Goal: Information Seeking & Learning: Learn about a topic

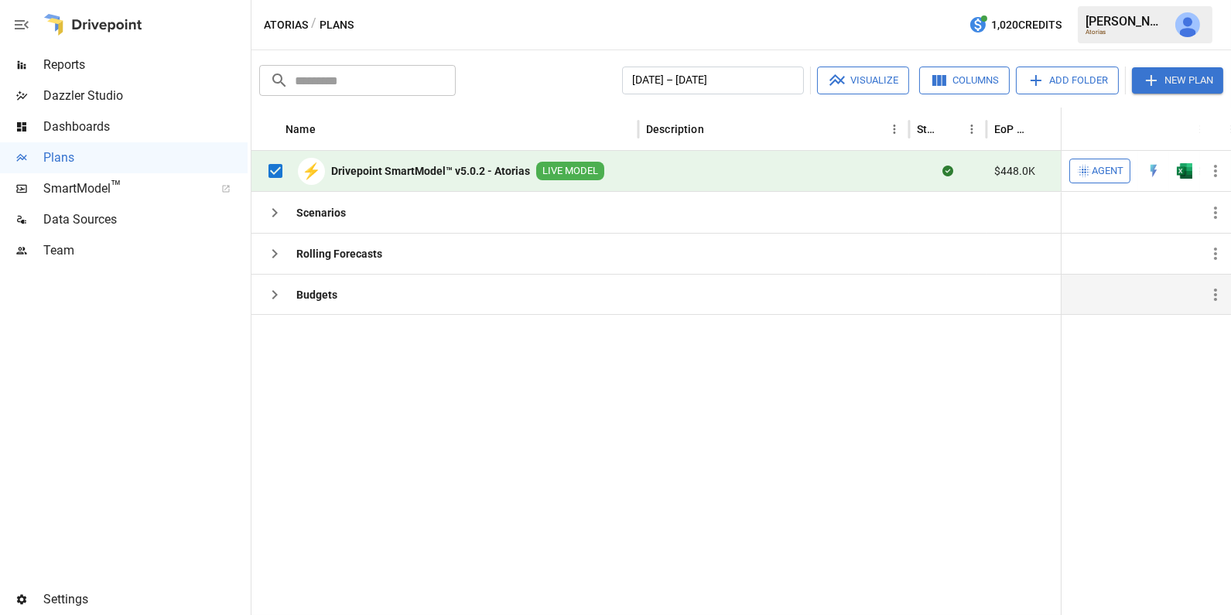
click at [276, 294] on icon "button" at bounding box center [274, 294] width 19 height 19
click at [273, 251] on icon "button" at bounding box center [274, 253] width 19 height 19
click at [274, 218] on icon "button" at bounding box center [274, 212] width 19 height 19
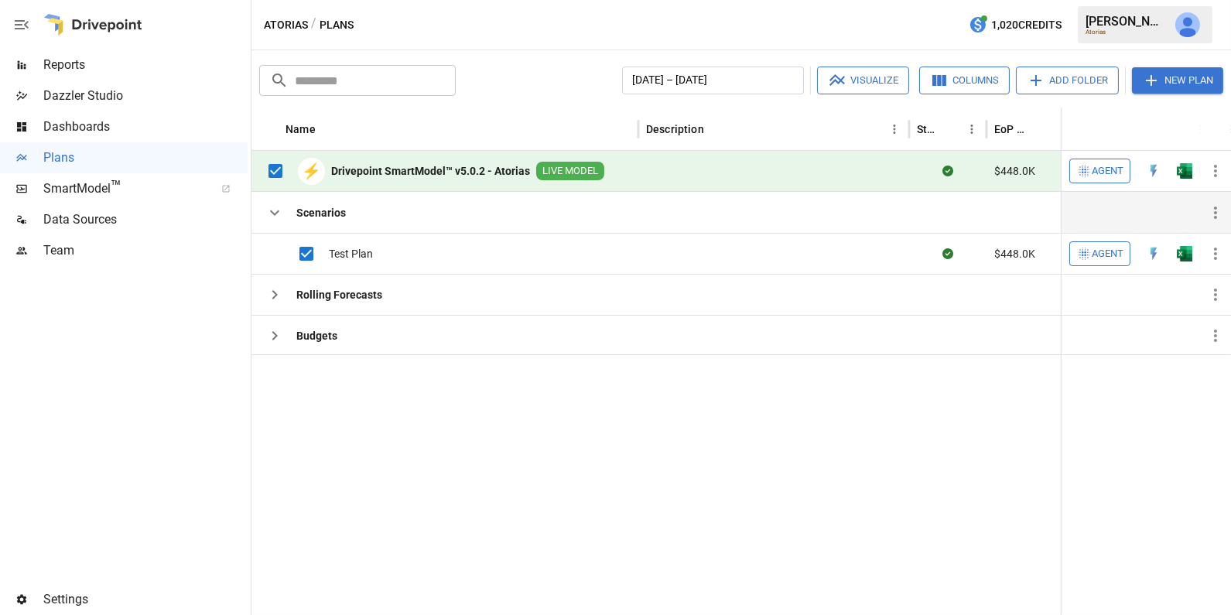
click at [854, 84] on button "Visualize" at bounding box center [863, 81] width 92 height 28
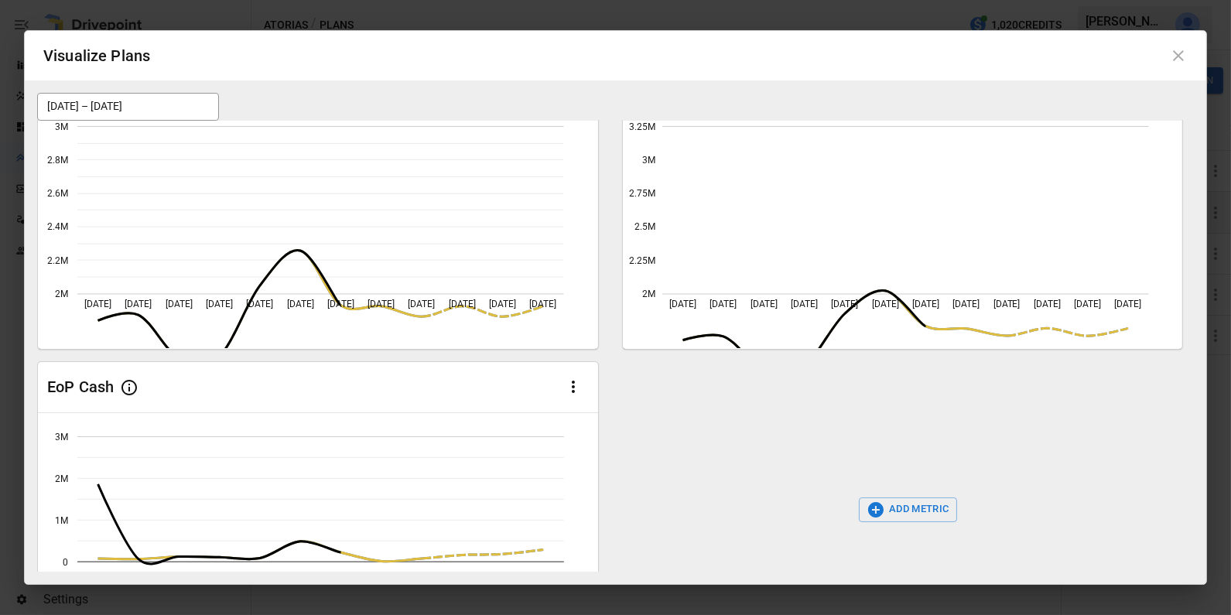
scroll to position [180, 0]
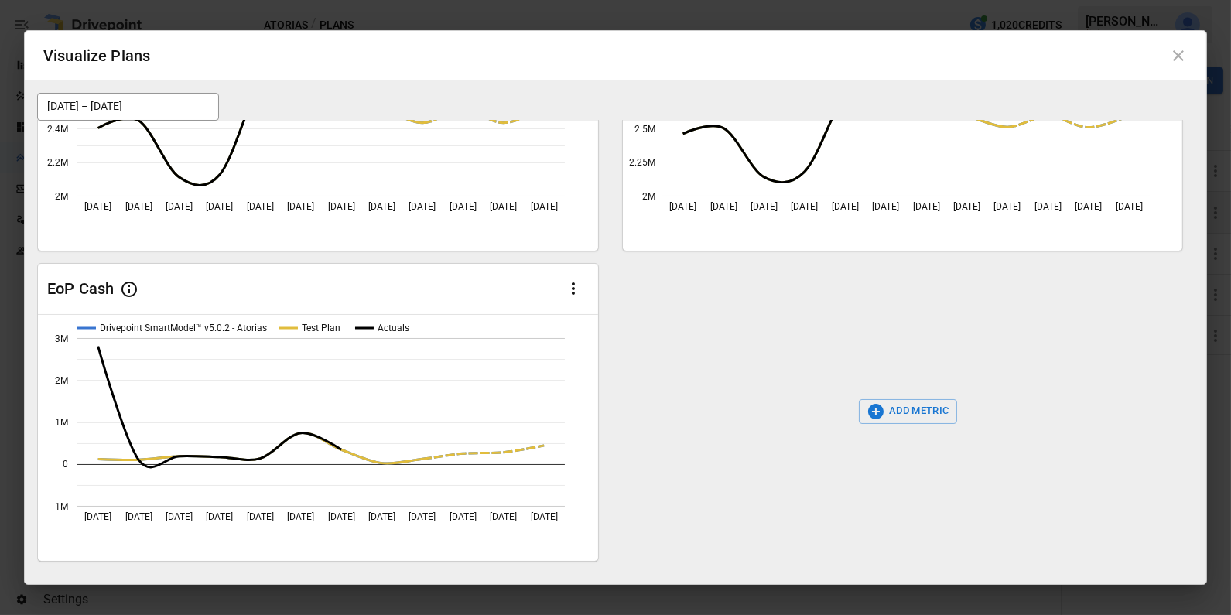
click at [905, 422] on button "ADD METRIC" at bounding box center [908, 411] width 98 height 25
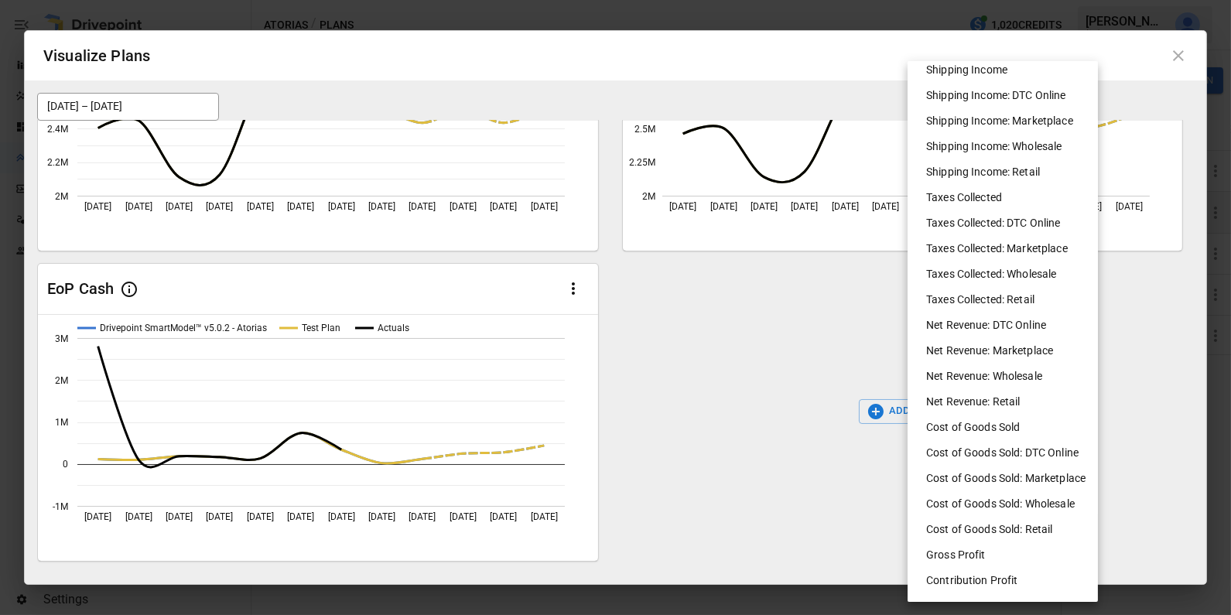
scroll to position [457, 0]
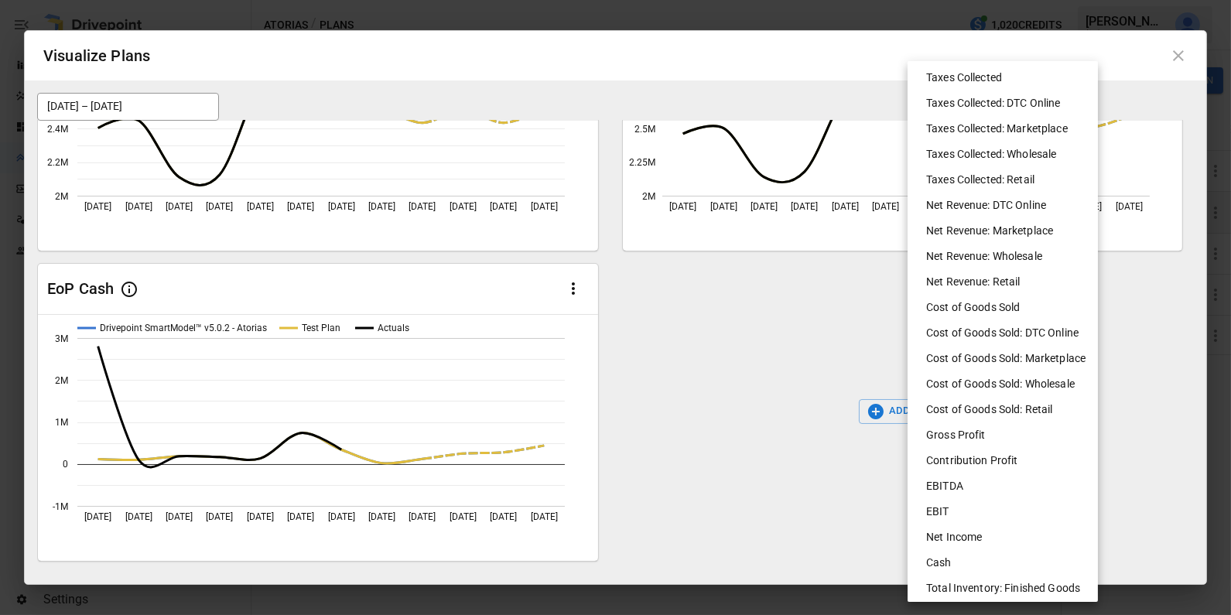
click at [953, 489] on li "EBITDA" at bounding box center [1009, 486] width 190 height 26
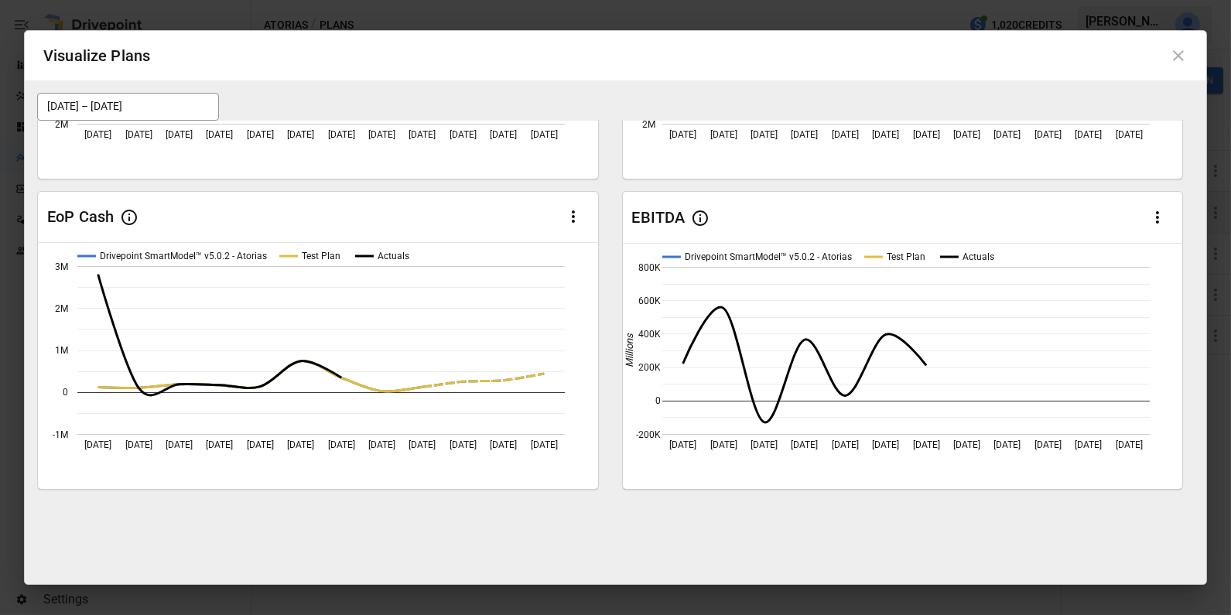
scroll to position [228, 0]
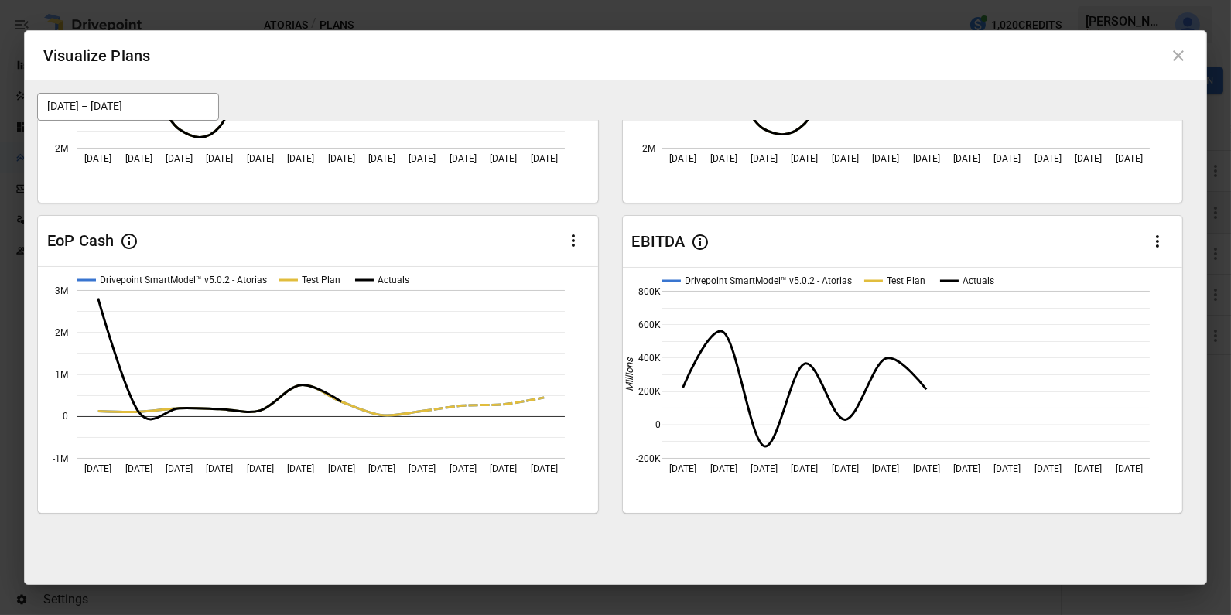
click at [1174, 53] on icon at bounding box center [1178, 55] width 19 height 19
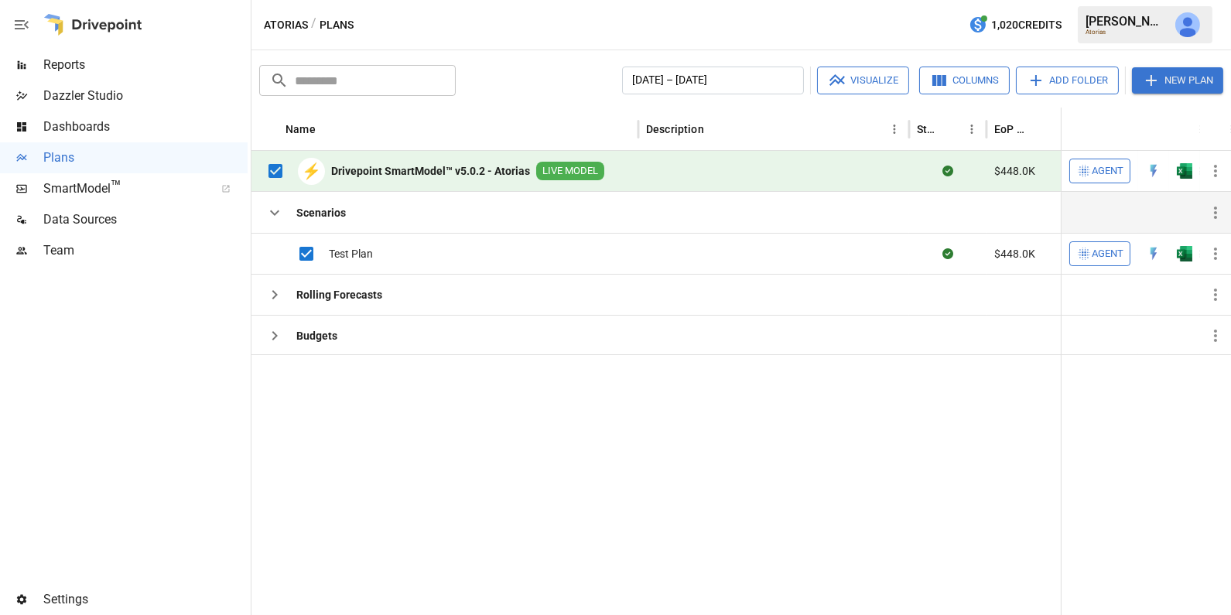
click at [111, 133] on span "Dashboards" at bounding box center [145, 127] width 204 height 19
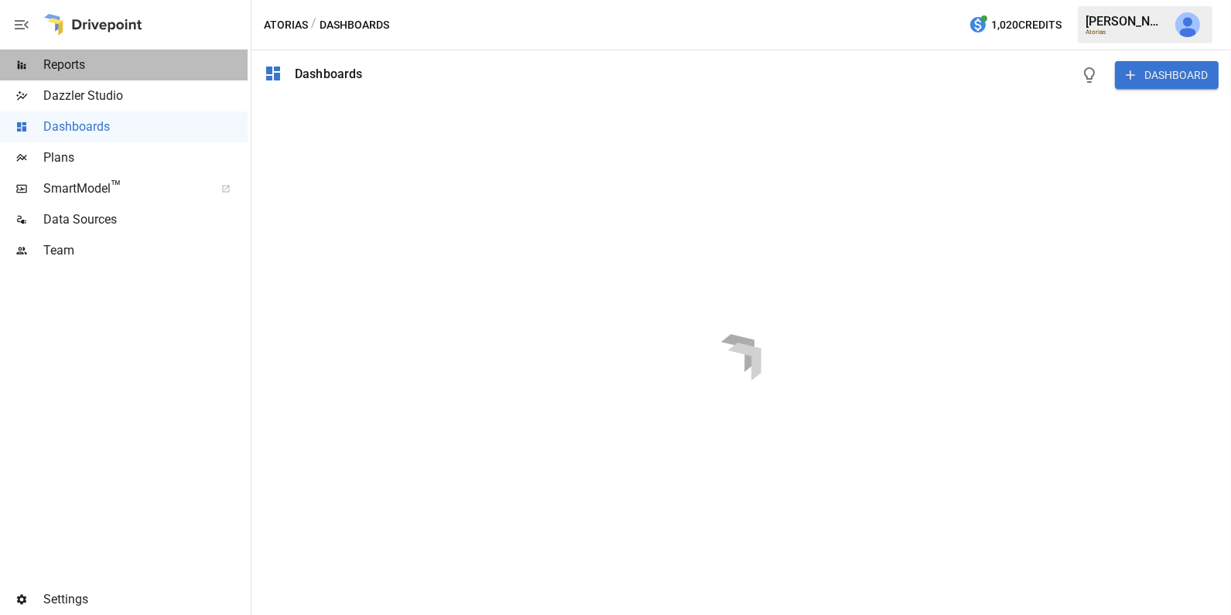
click at [105, 59] on span "Reports" at bounding box center [145, 65] width 204 height 19
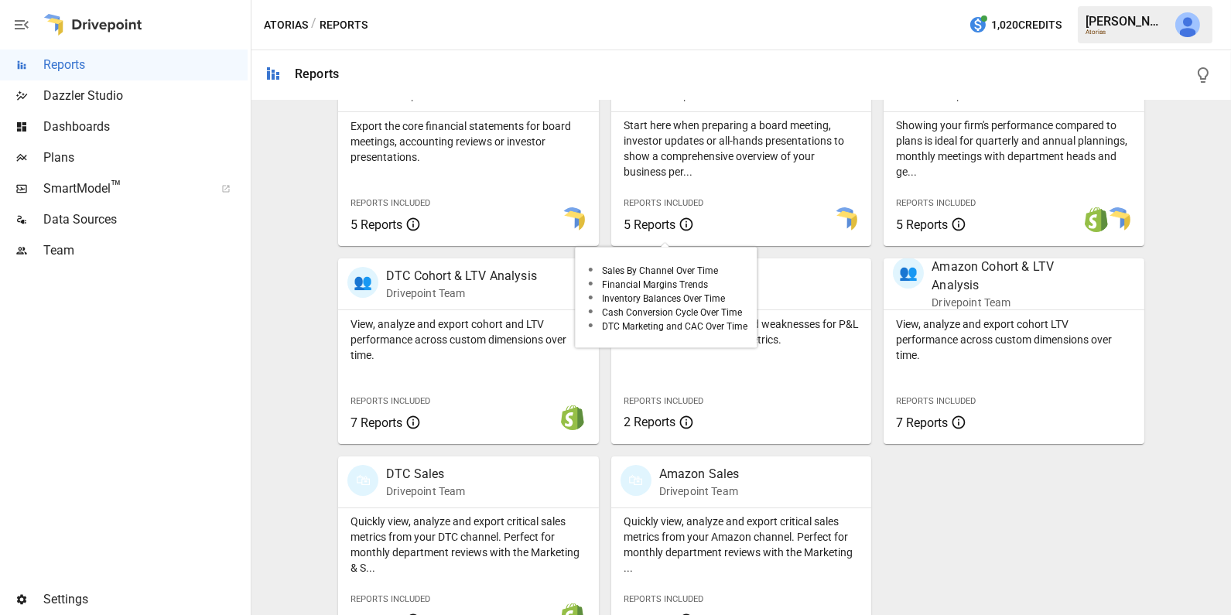
scroll to position [368, 0]
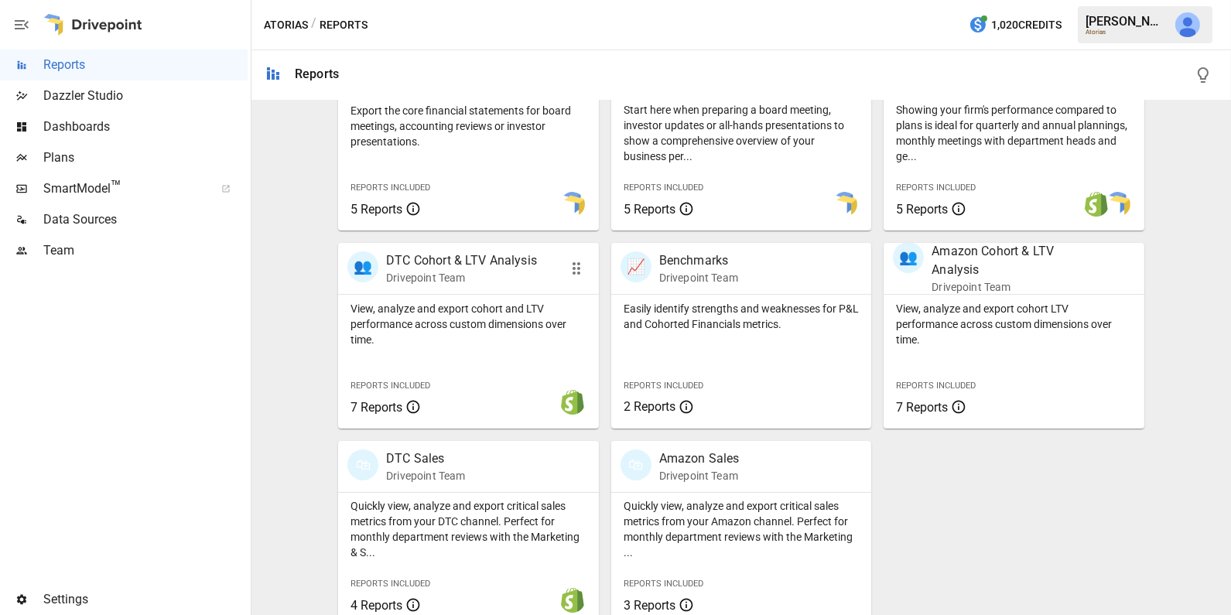
click at [530, 330] on p "View, analyze and export cohort and LTV performance across custom dimensions ov…" at bounding box center [468, 324] width 236 height 46
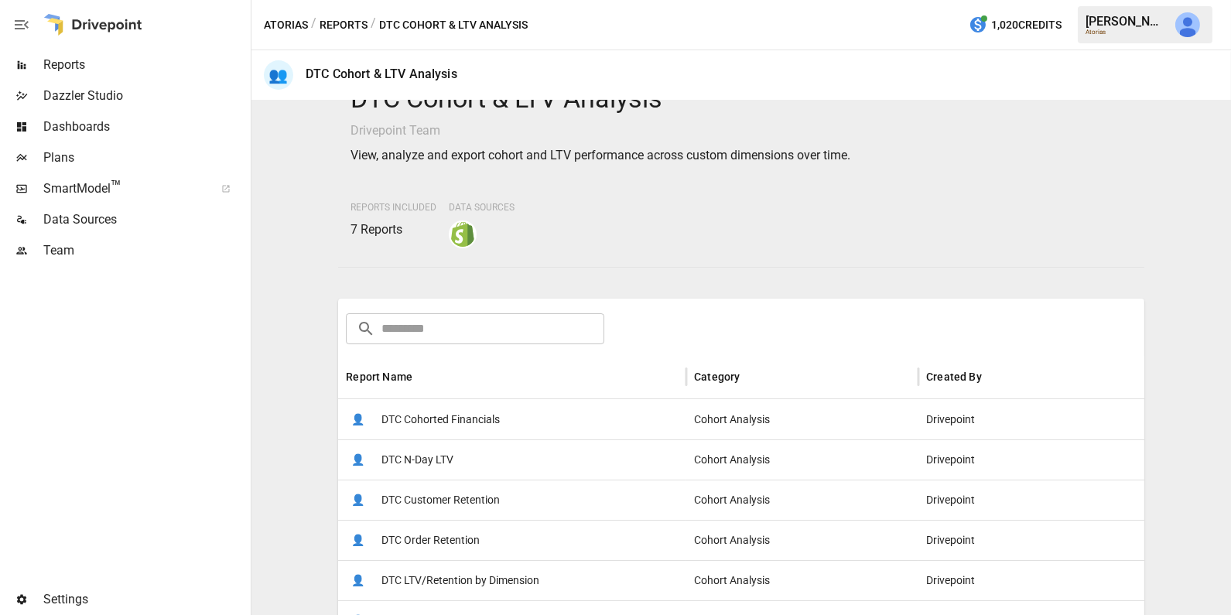
scroll to position [55, 0]
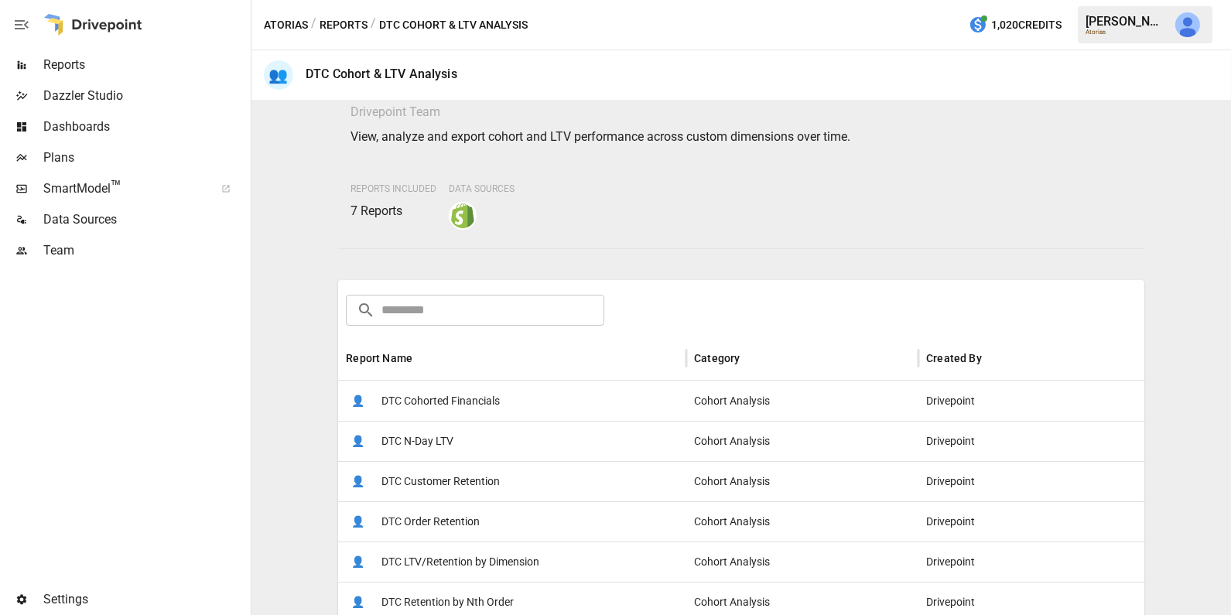
click at [533, 400] on div "👤 DTC Cohorted Financials" at bounding box center [512, 401] width 348 height 40
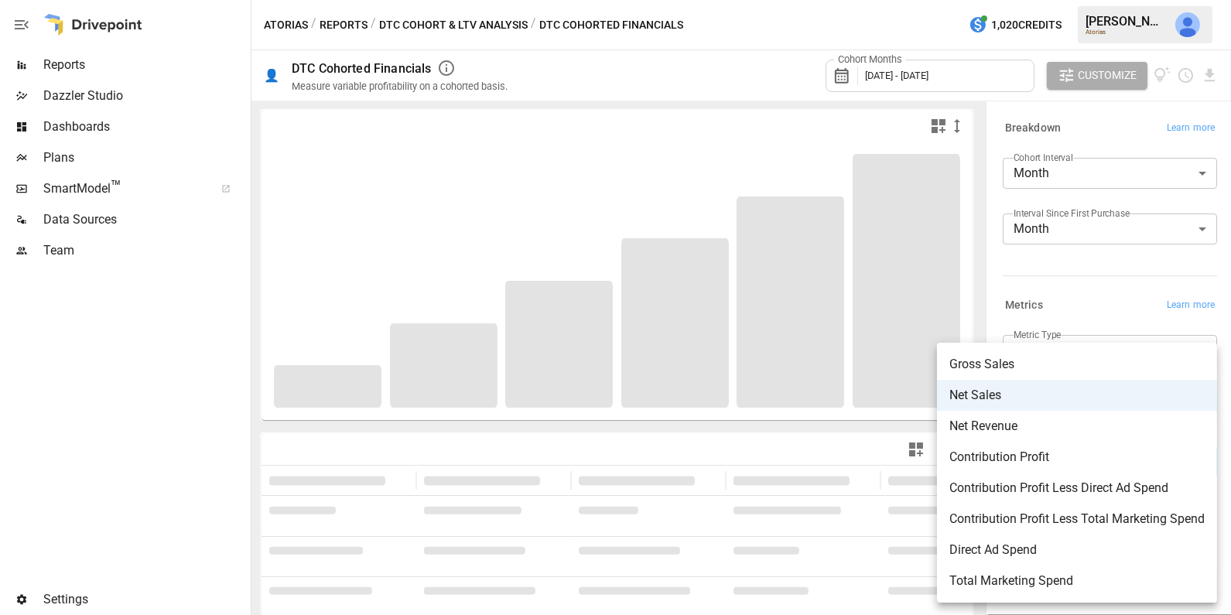
click at [1092, 0] on body "**********" at bounding box center [615, 0] width 1231 height 0
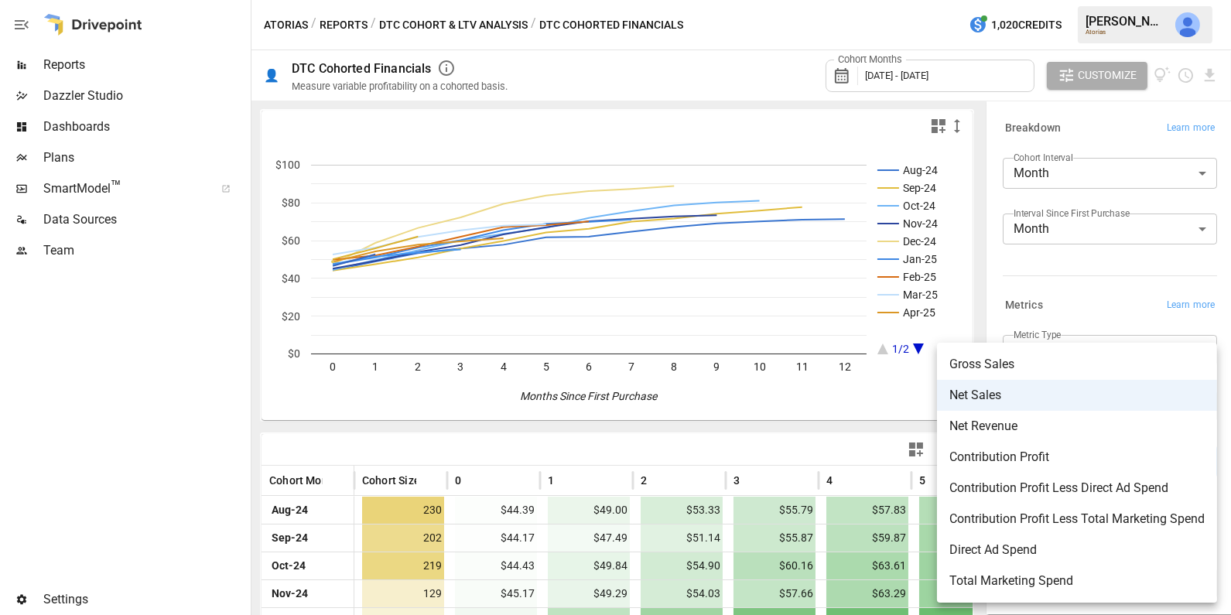
click at [1089, 497] on li "Contribution Profit Less Direct Ad Spend" at bounding box center [1077, 488] width 280 height 31
type input "**********"
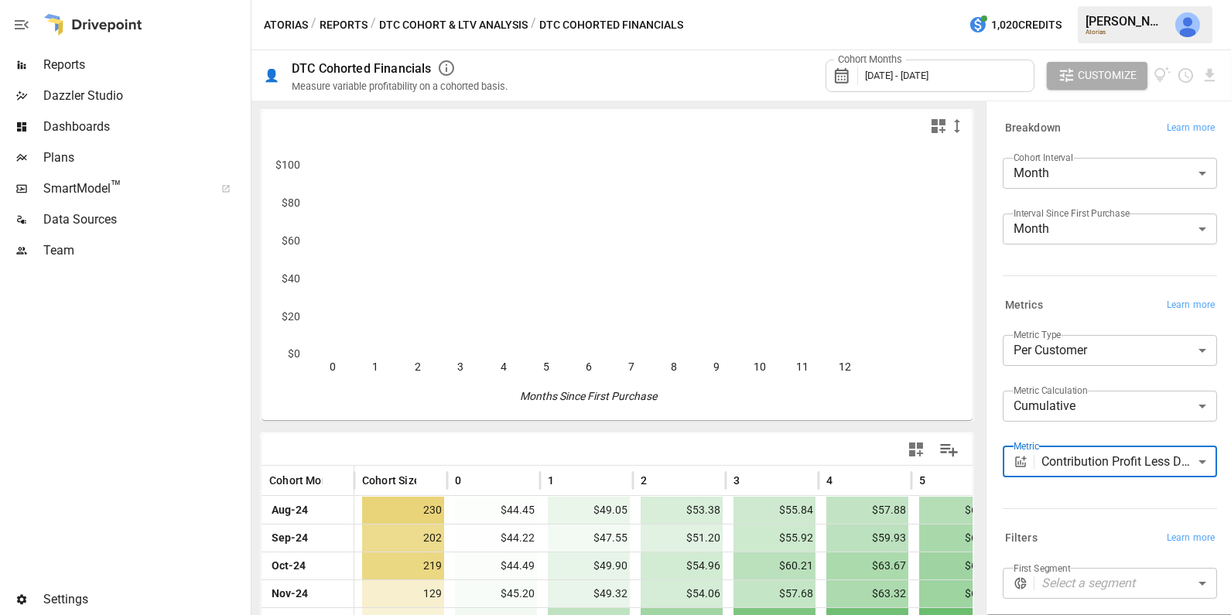
scroll to position [119, 0]
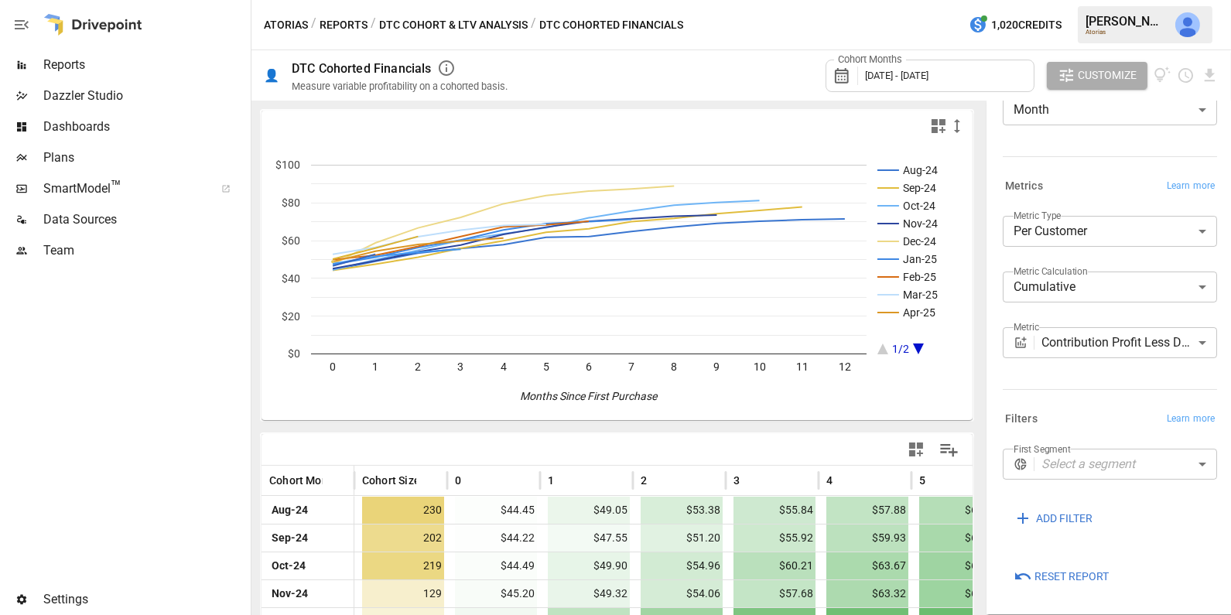
click at [333, 26] on button "Reports" at bounding box center [344, 24] width 48 height 19
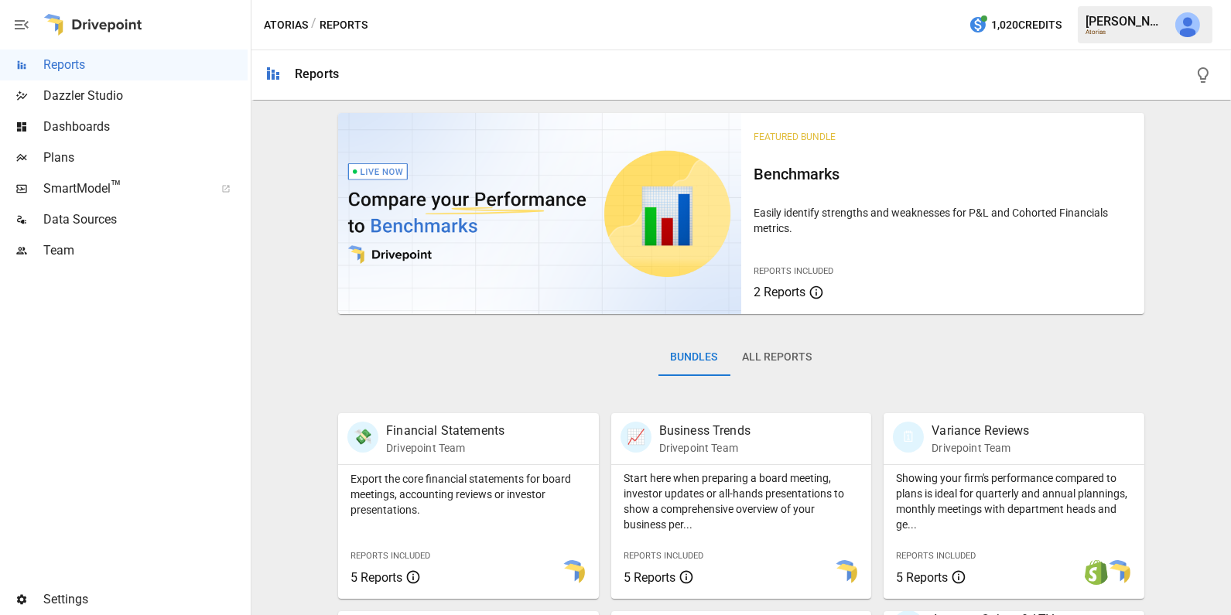
click at [996, 440] on p "Drivepoint Team" at bounding box center [980, 447] width 97 height 15
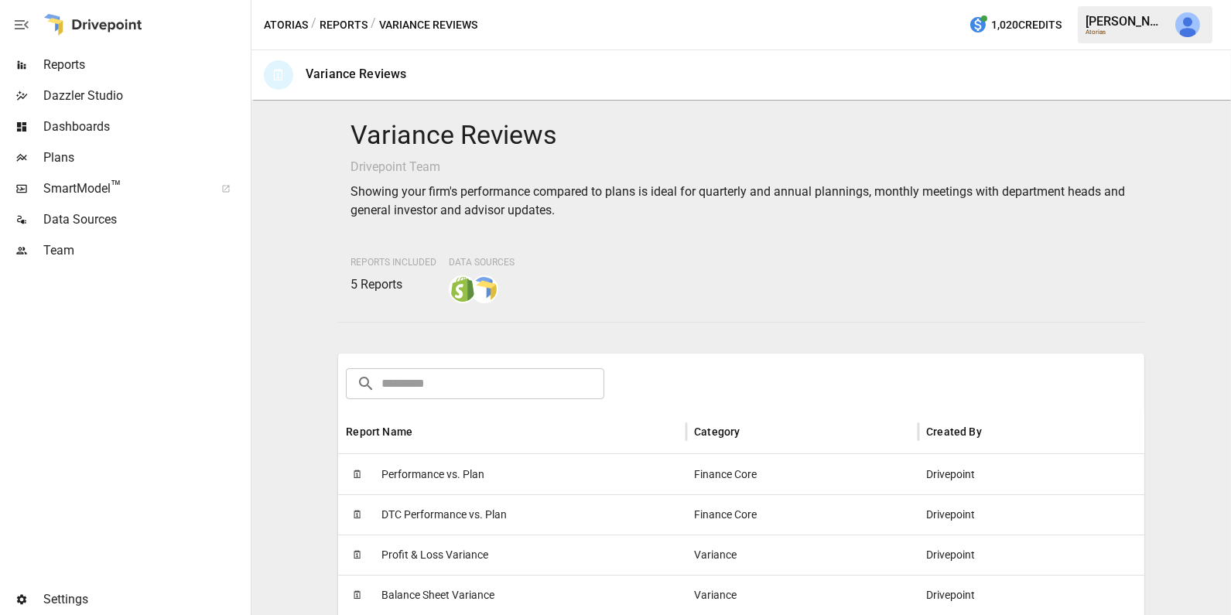
click at [590, 477] on div "🗓 Performance vs. Plan" at bounding box center [512, 474] width 348 height 40
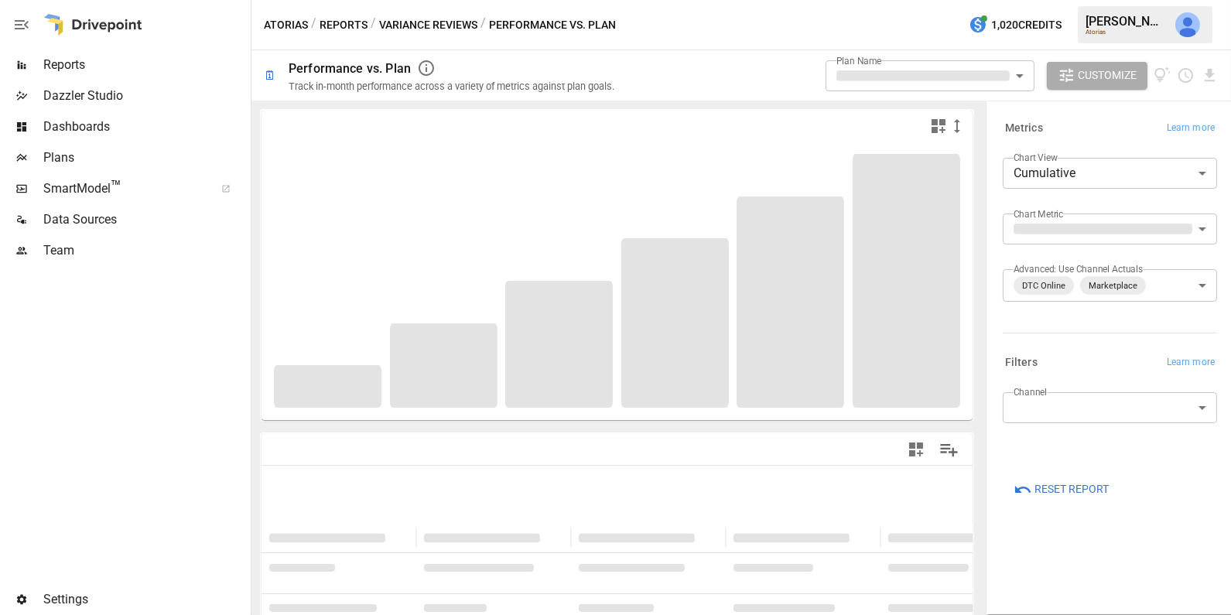
type input "**********"
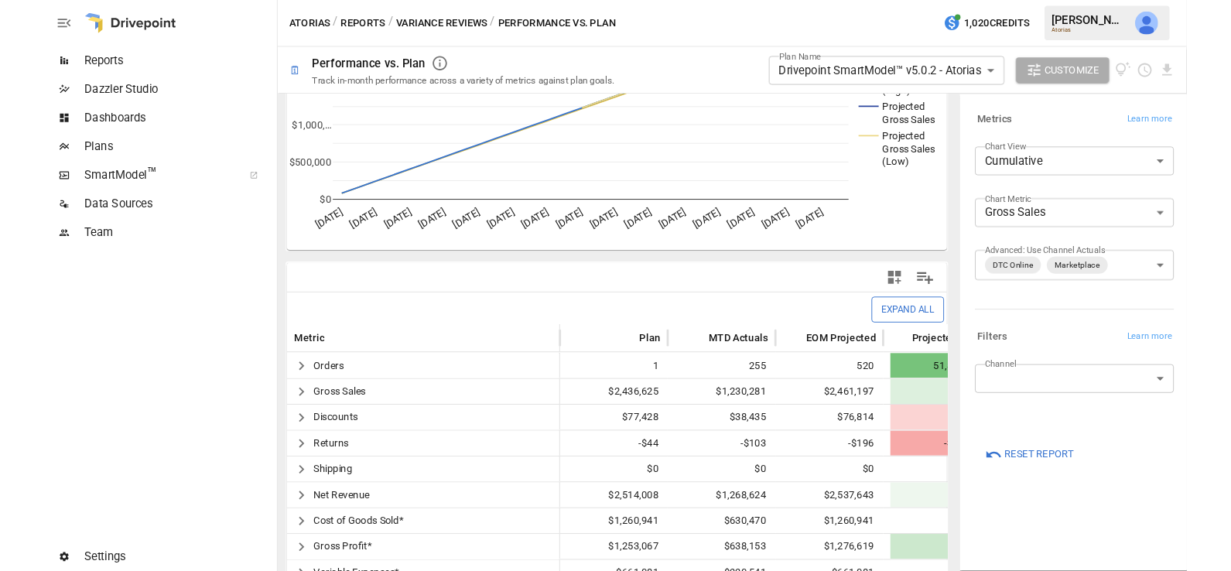
scroll to position [162, 0]
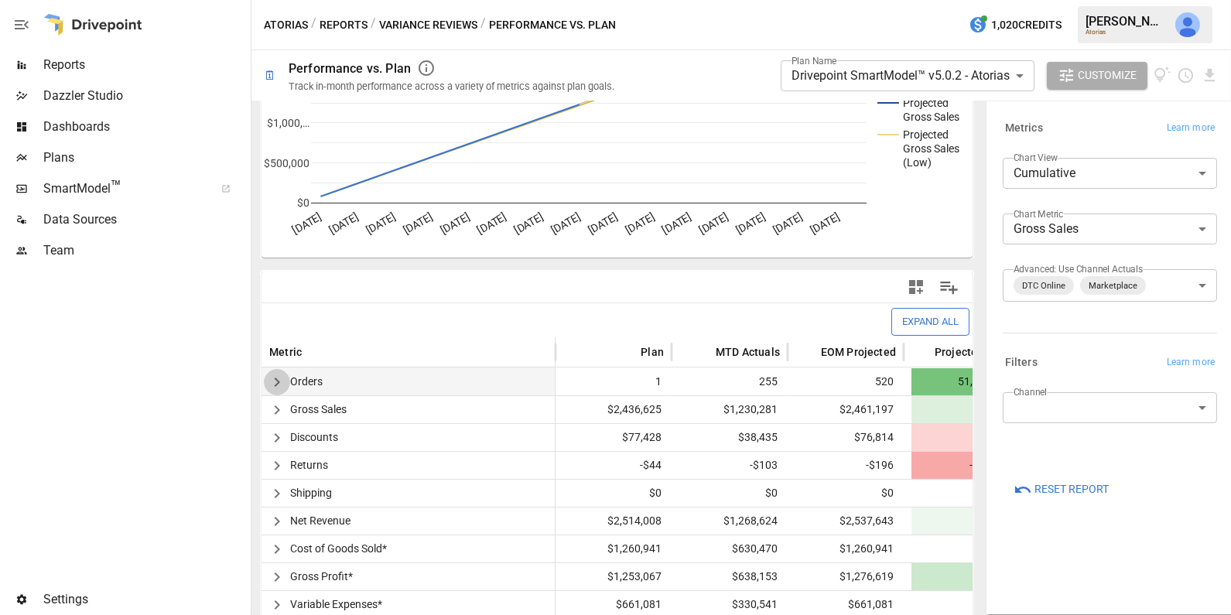
click at [278, 373] on icon "button" at bounding box center [277, 382] width 19 height 19
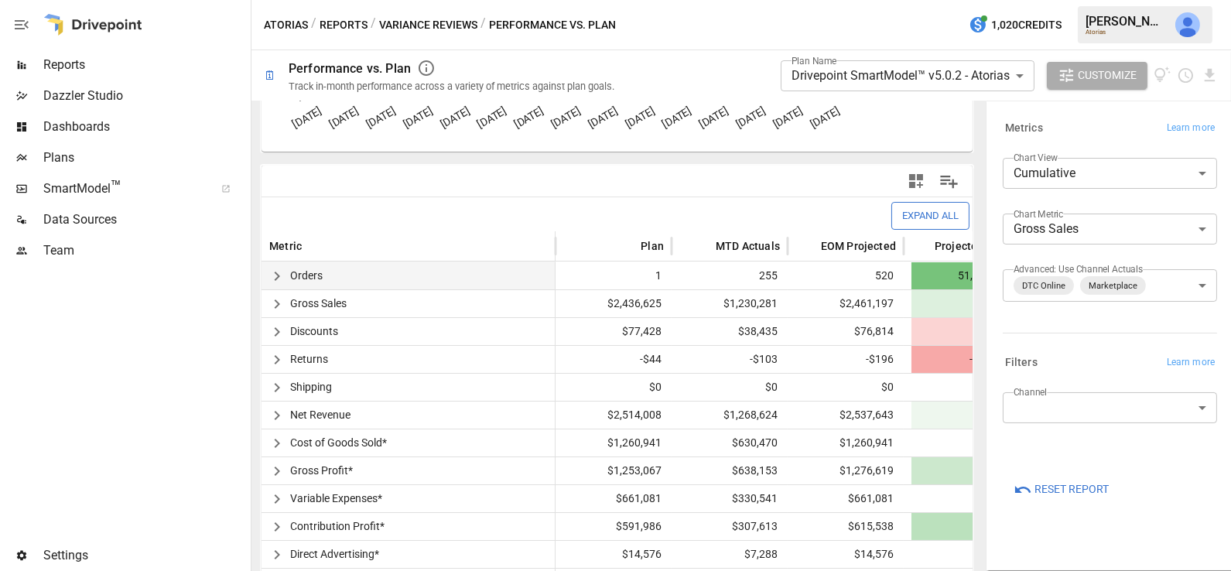
scroll to position [345, 0]
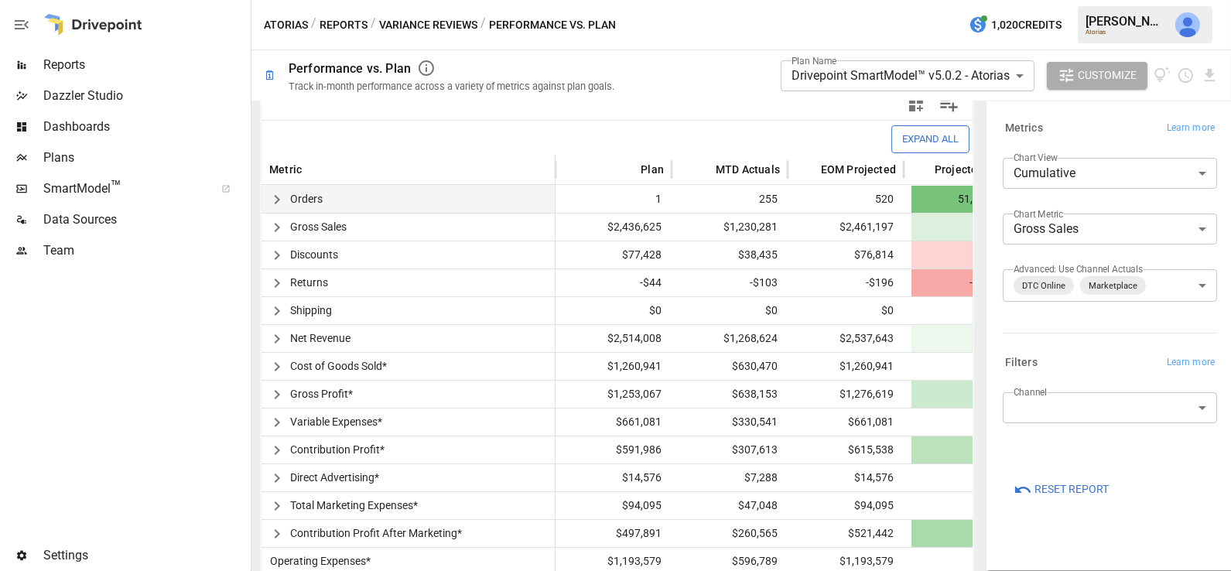
click at [275, 192] on icon "button" at bounding box center [277, 199] width 19 height 19
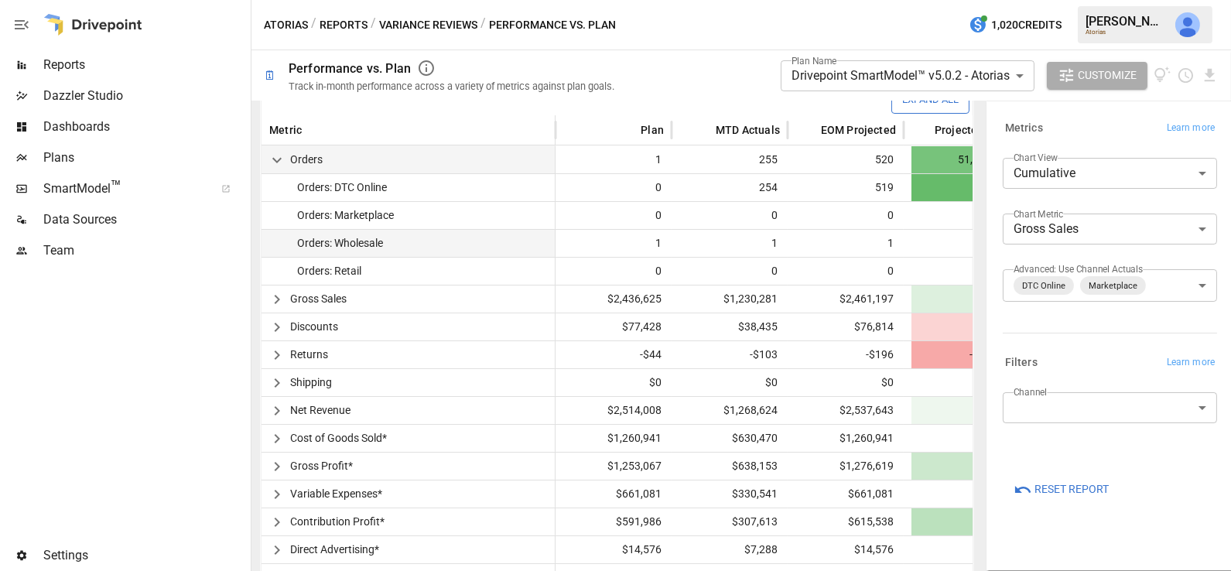
scroll to position [374, 0]
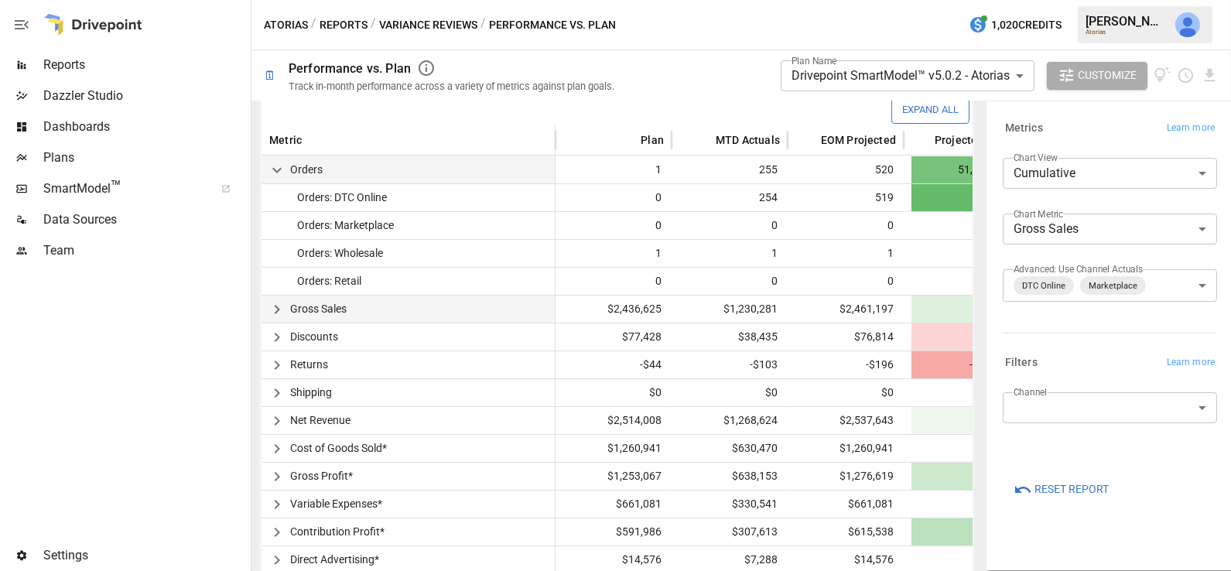
click at [275, 305] on icon "button" at bounding box center [276, 309] width 5 height 9
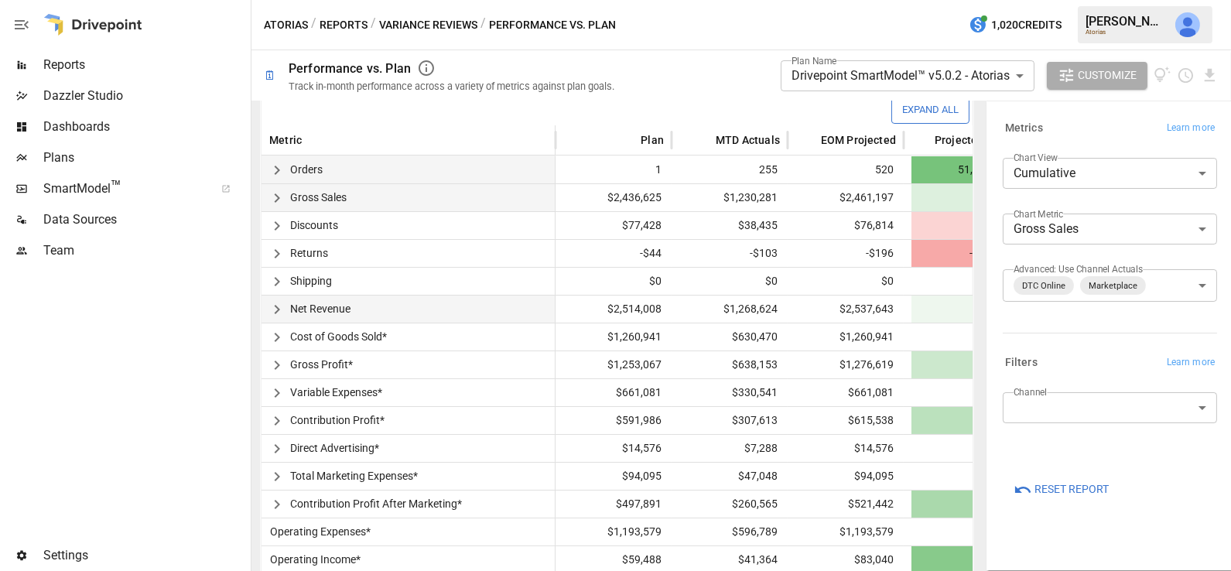
scroll to position [373, 0]
click at [279, 194] on icon "button" at bounding box center [277, 199] width 19 height 19
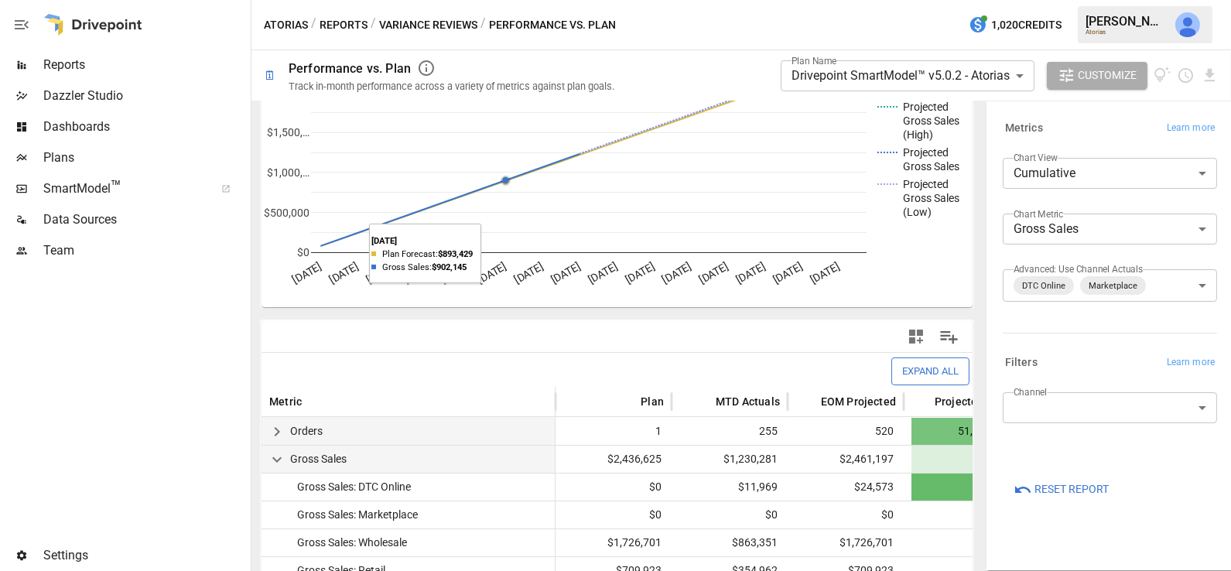
scroll to position [164, 0]
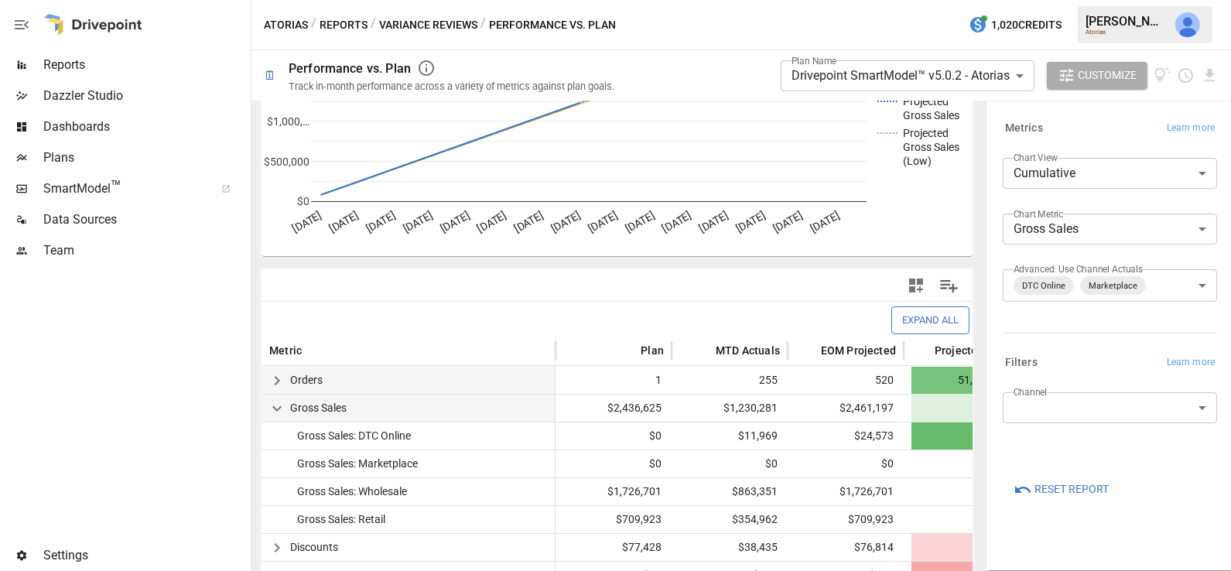
click at [63, 66] on span "Reports" at bounding box center [145, 65] width 204 height 19
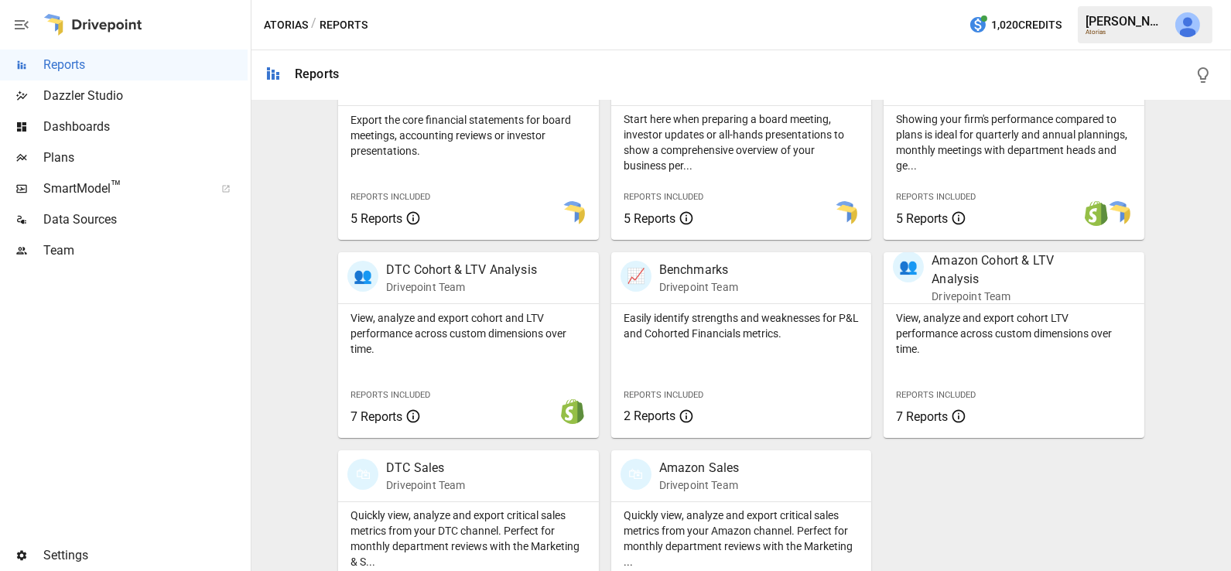
scroll to position [370, 0]
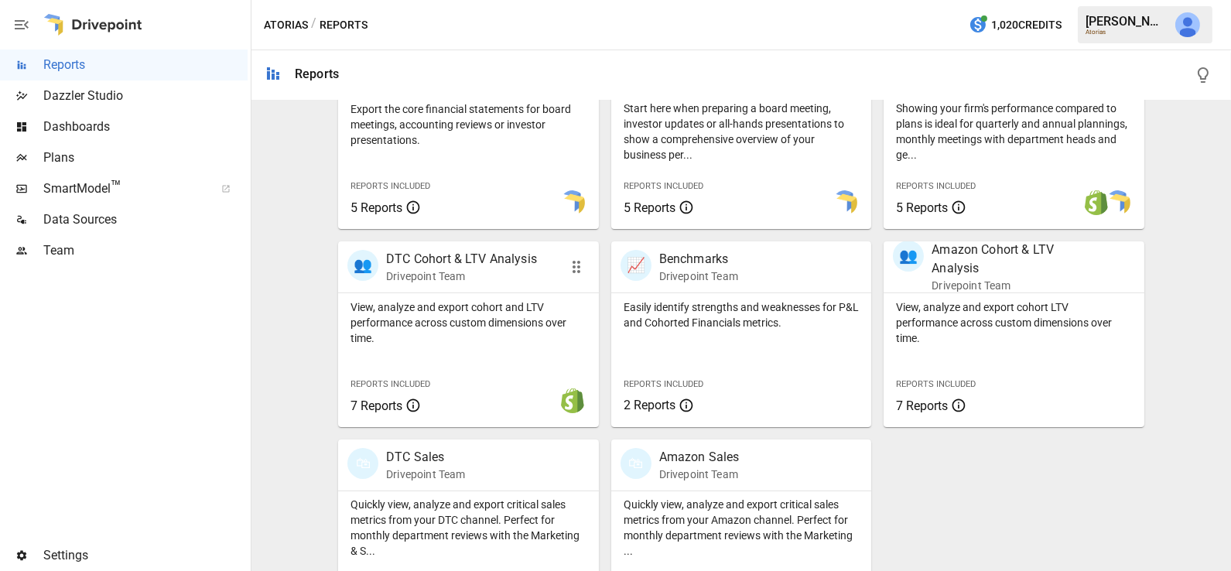
click at [477, 337] on p "View, analyze and export cohort and LTV performance across custom dimensions ov…" at bounding box center [468, 322] width 236 height 46
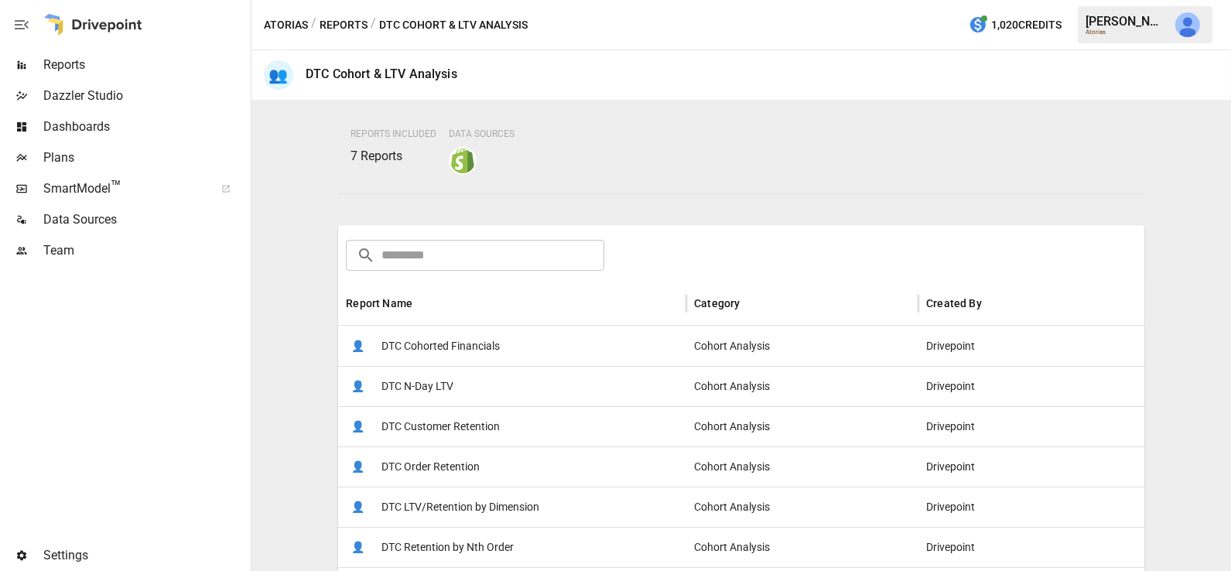
scroll to position [145, 0]
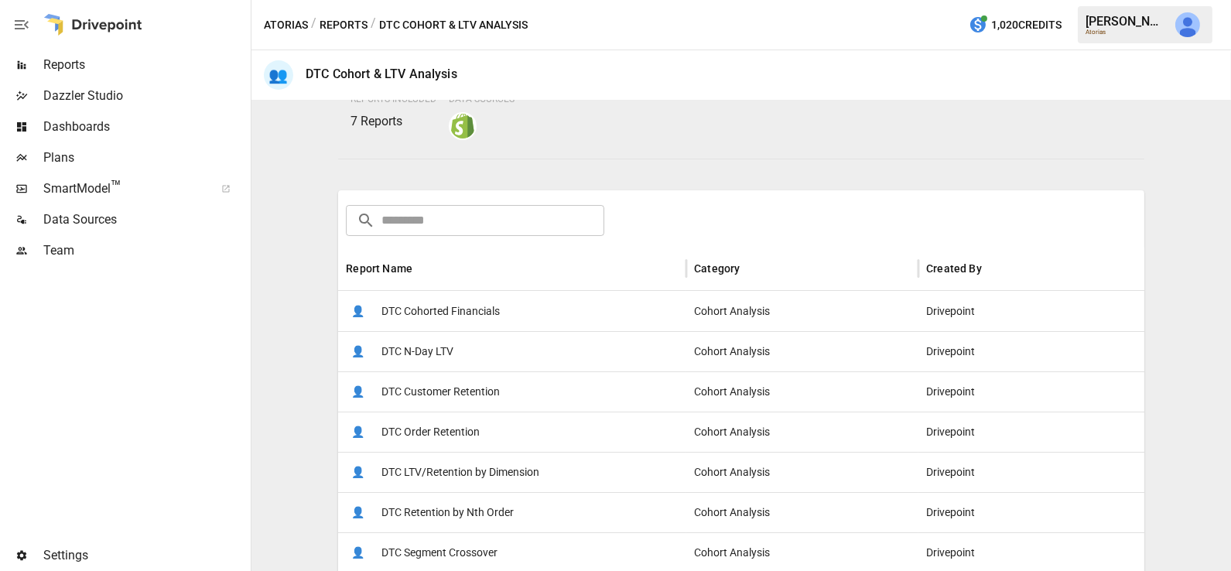
click at [482, 323] on span "DTC Cohorted Financials" at bounding box center [440, 311] width 118 height 39
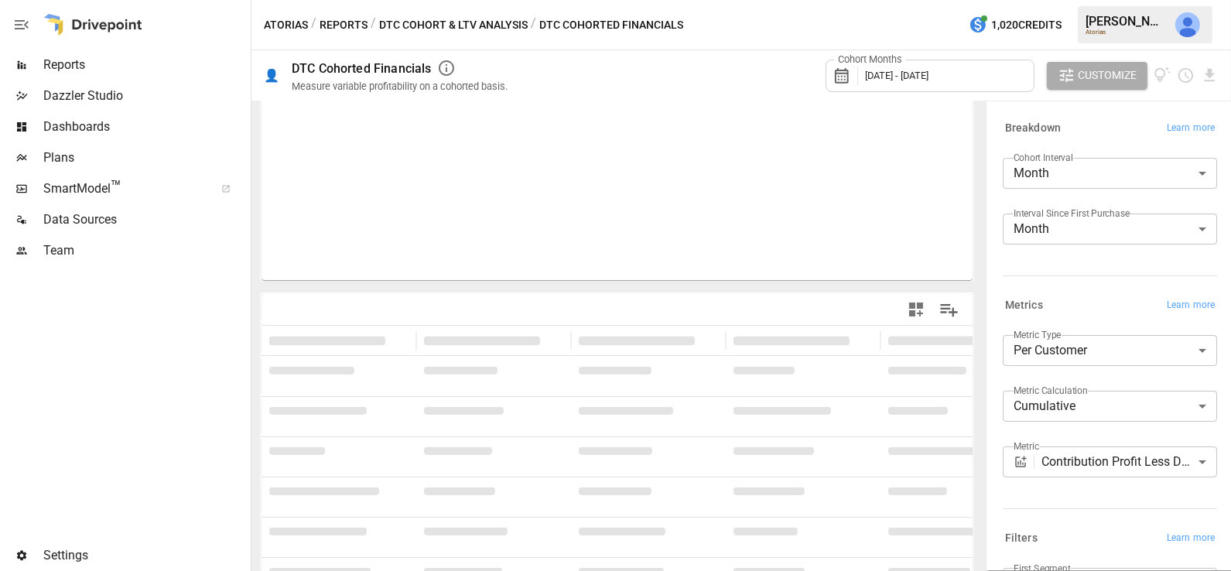
scroll to position [36, 0]
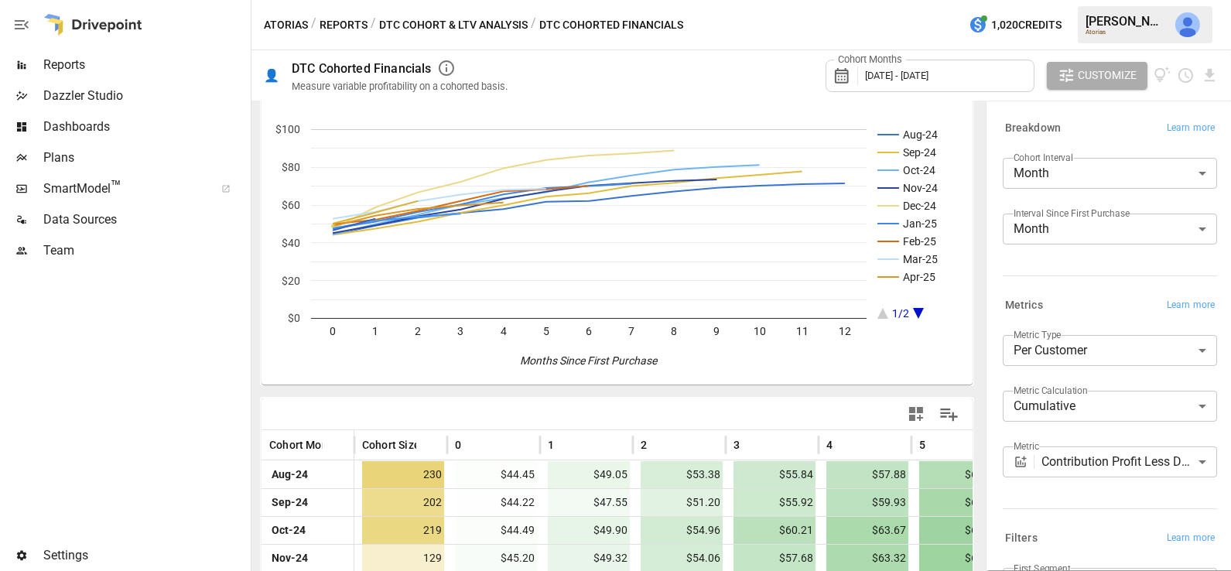
click at [1161, 0] on body "Reports Dazzler Studio Dashboards Plans SmartModel ™ Data Sources Team Settings…" at bounding box center [615, 0] width 1231 height 0
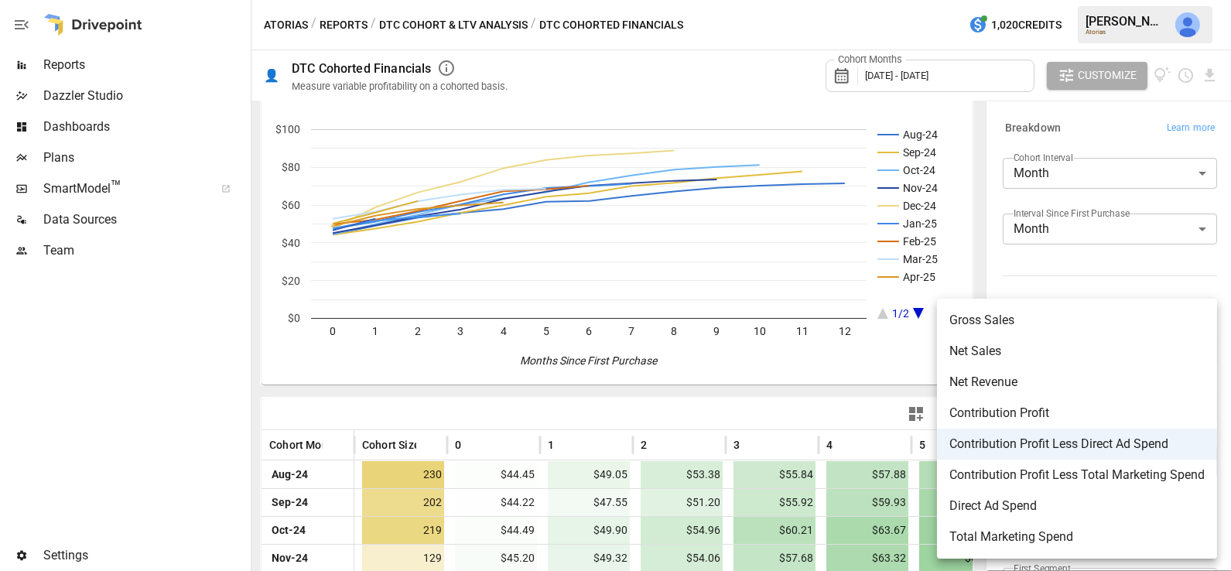
click at [1017, 279] on div at bounding box center [615, 285] width 1231 height 571
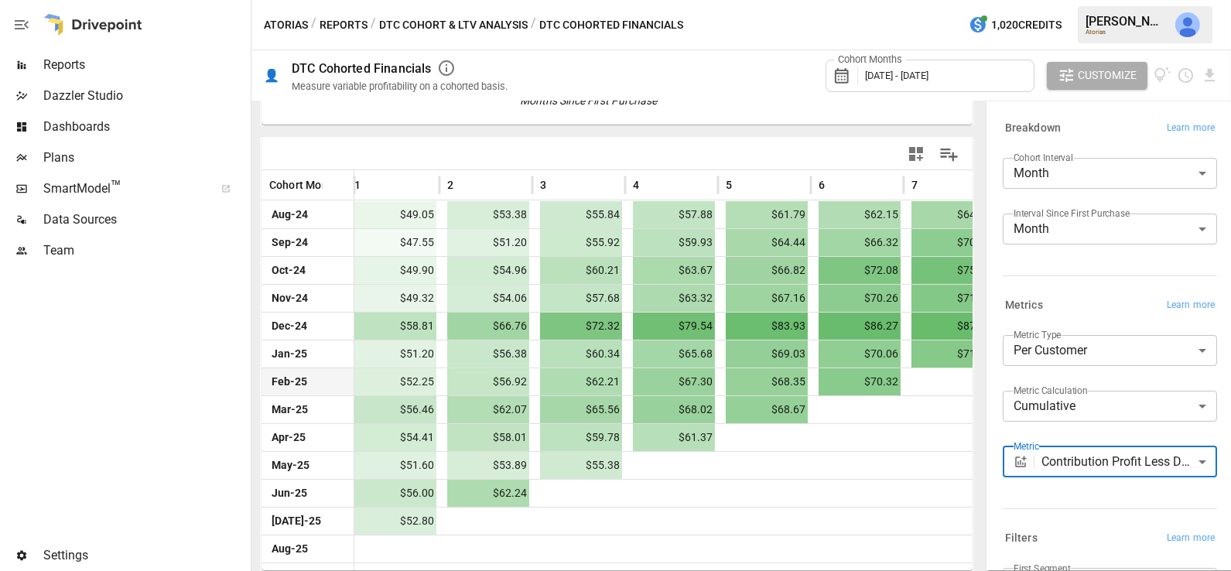
scroll to position [0, 0]
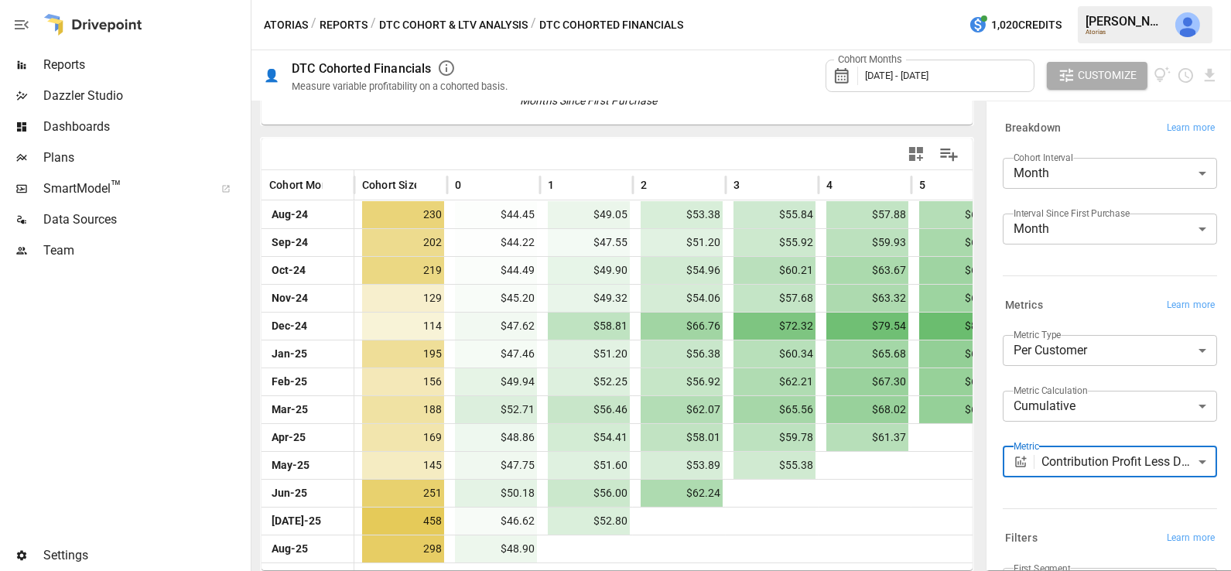
click at [1058, 0] on body "Reports Dazzler Studio Dashboards Plans SmartModel ™ Data Sources Team Settings…" at bounding box center [615, 0] width 1231 height 0
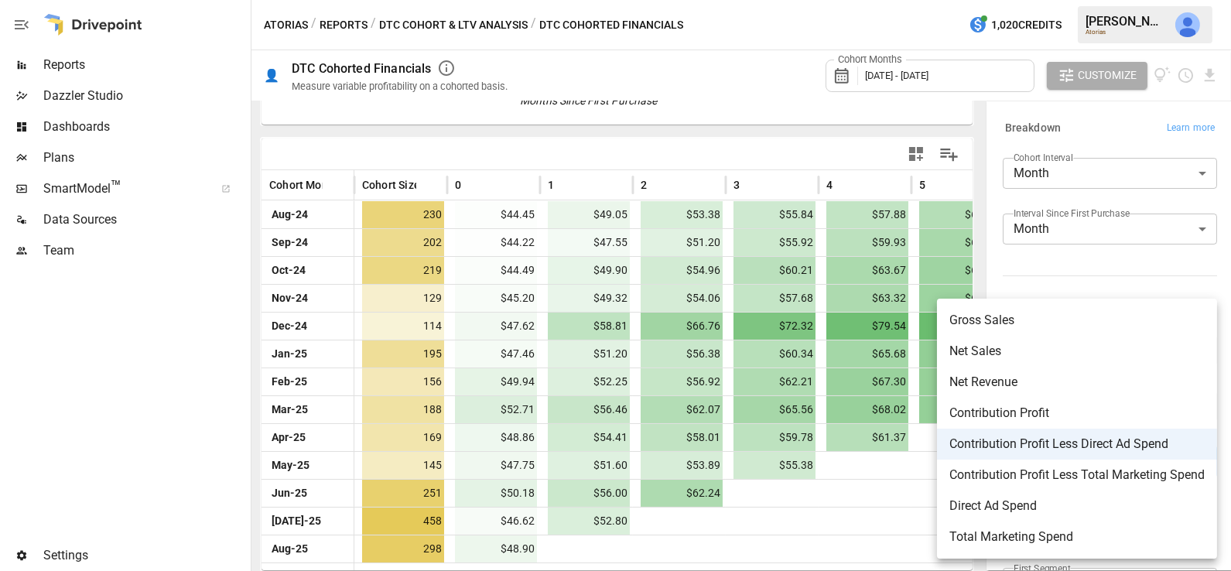
click at [1019, 327] on span "Gross Sales" at bounding box center [1076, 320] width 255 height 19
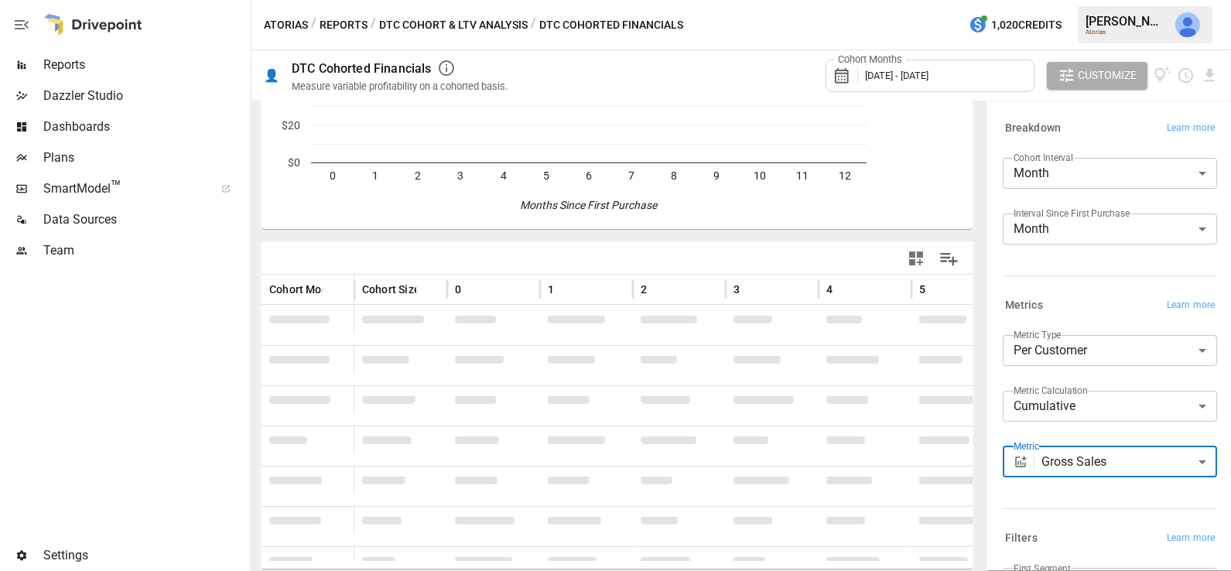
scroll to position [296, 0]
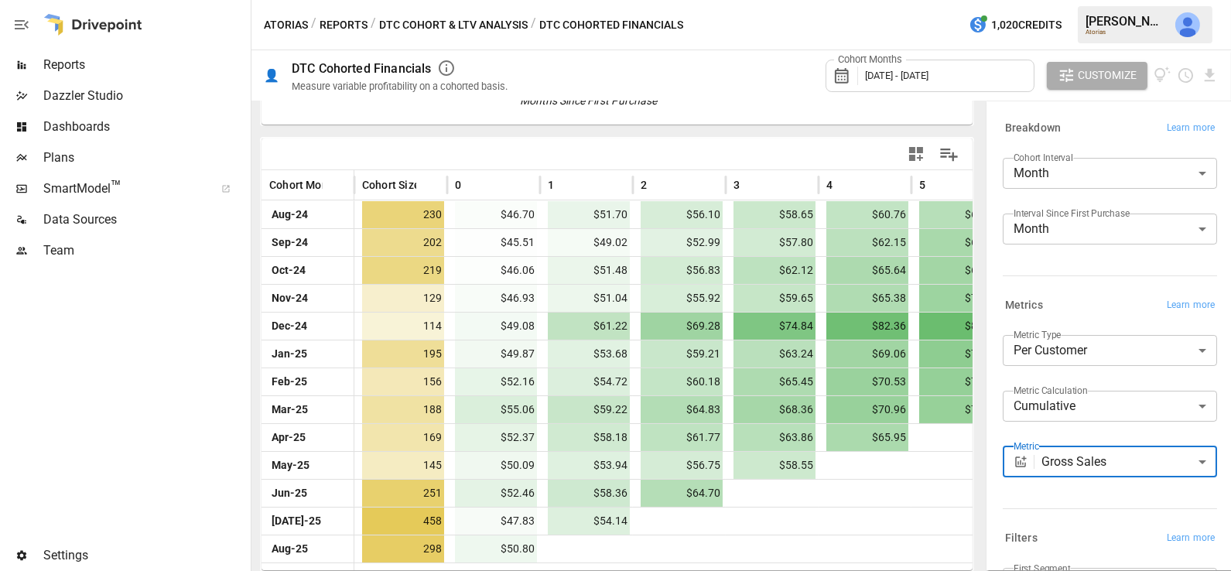
click at [1057, 478] on div "**********" at bounding box center [1110, 467] width 214 height 43
click at [1058, 0] on body "Reports Dazzler Studio Dashboards Plans SmartModel ™ Data Sources Team Settings…" at bounding box center [615, 0] width 1231 height 0
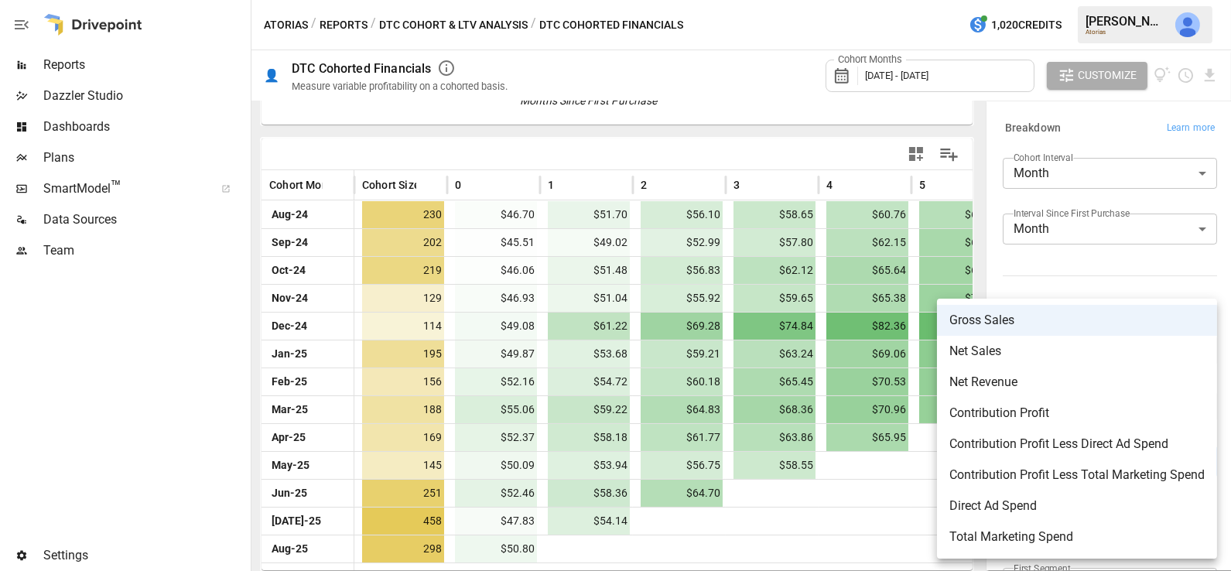
click at [1059, 482] on span "Contribution Profit Less Total Marketing Spend" at bounding box center [1076, 475] width 255 height 19
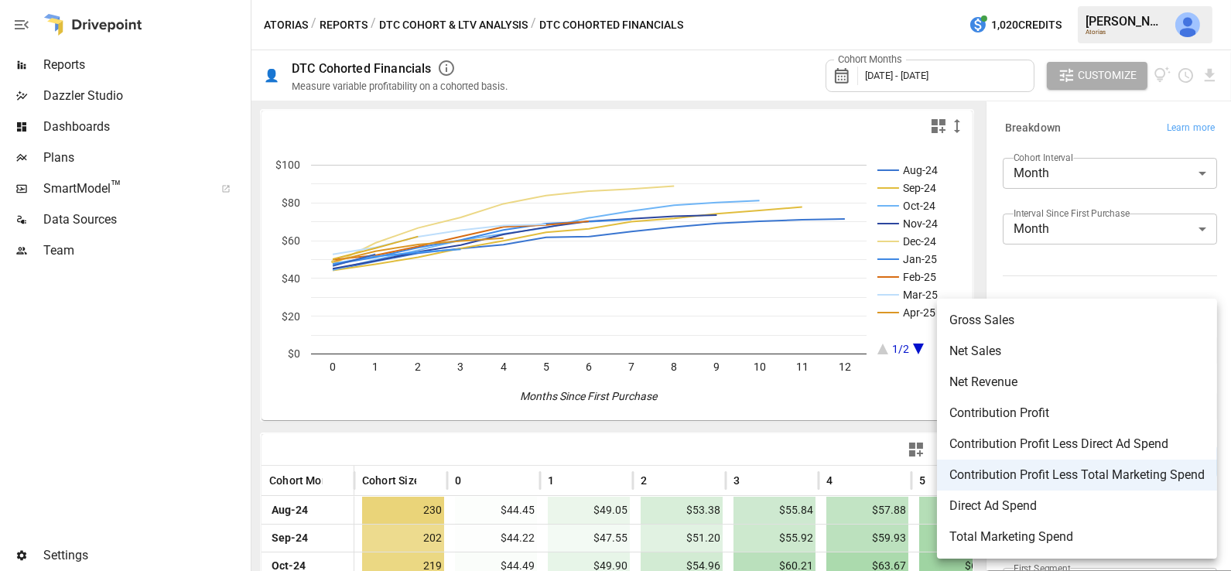
click at [1093, 0] on body "Reports Dazzler Studio Dashboards Plans SmartModel ™ Data Sources Team Settings…" at bounding box center [615, 0] width 1231 height 0
click at [1095, 451] on span "Contribution Profit Less Direct Ad Spend" at bounding box center [1076, 444] width 255 height 19
type input "**********"
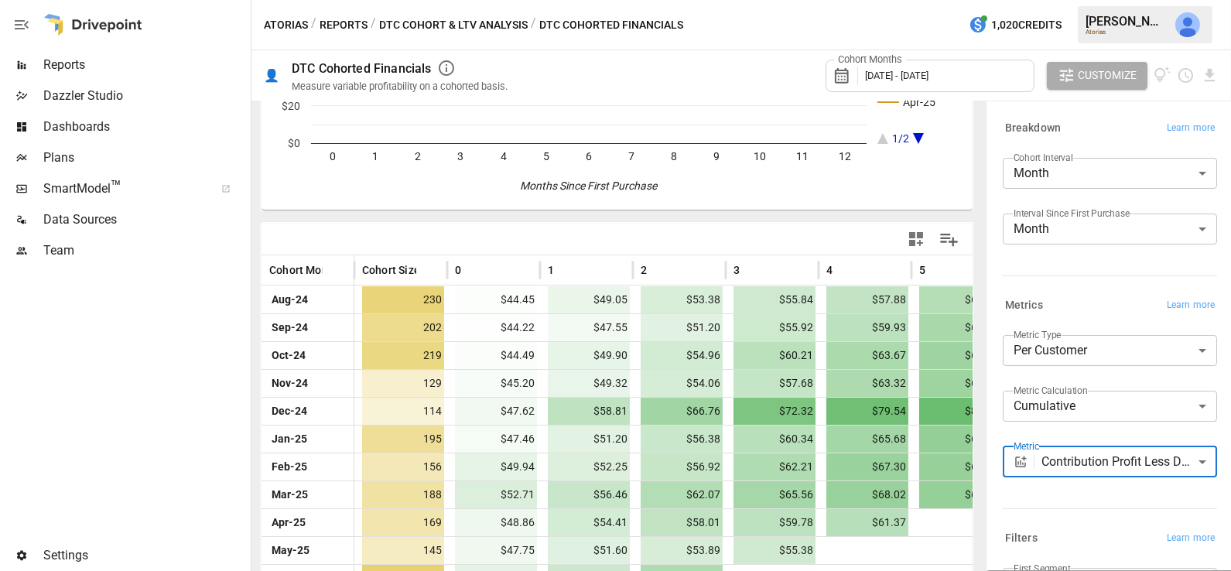
scroll to position [210, 0]
click at [128, 228] on span "Data Sources" at bounding box center [145, 219] width 204 height 19
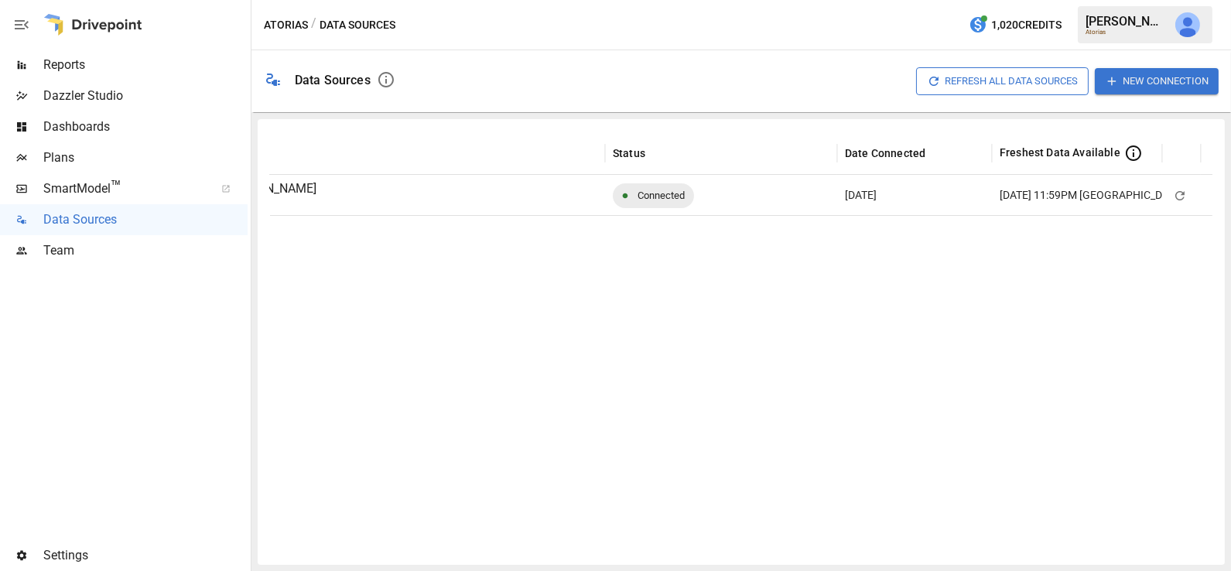
scroll to position [0, 179]
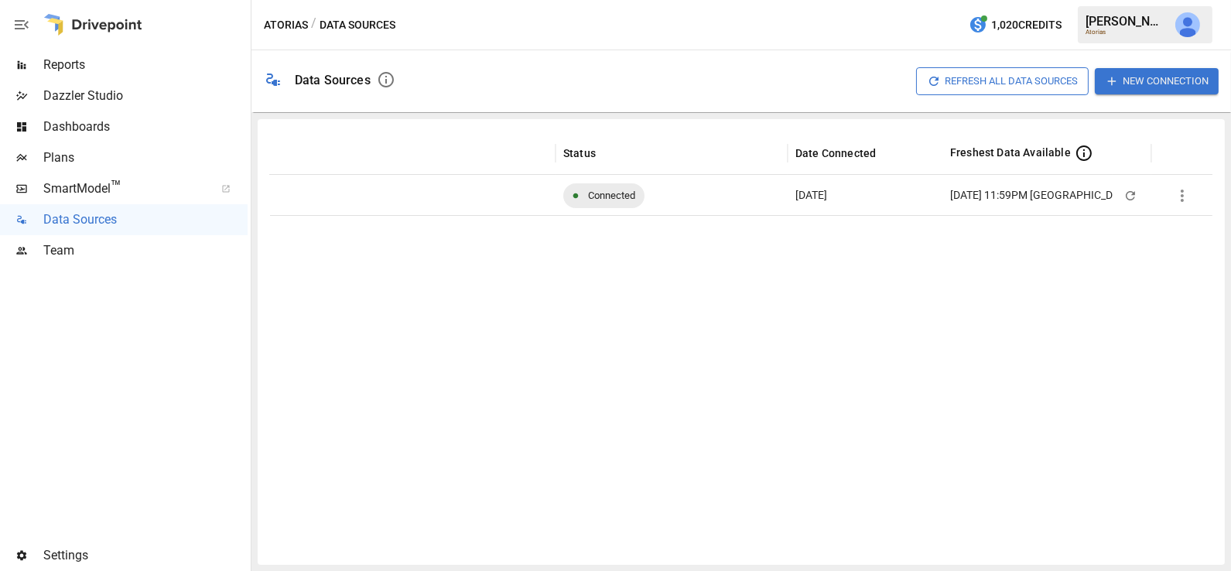
click at [1078, 150] on icon at bounding box center [1084, 153] width 19 height 19
click at [1079, 261] on div at bounding box center [652, 383] width 1122 height 337
click at [53, 62] on span "Reports" at bounding box center [145, 65] width 204 height 19
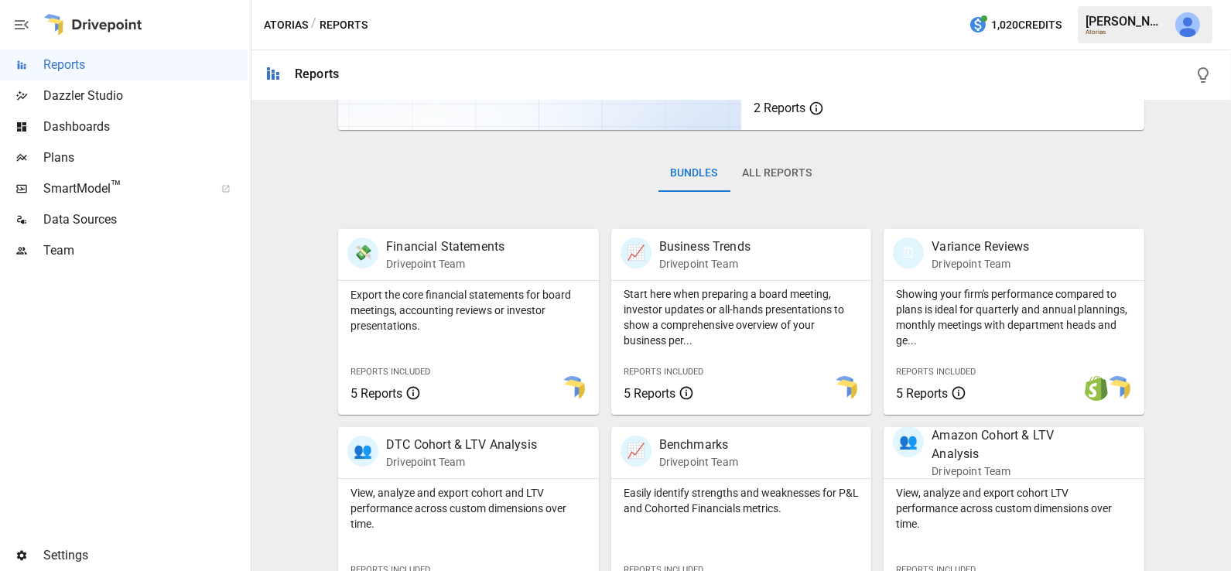
scroll to position [264, 0]
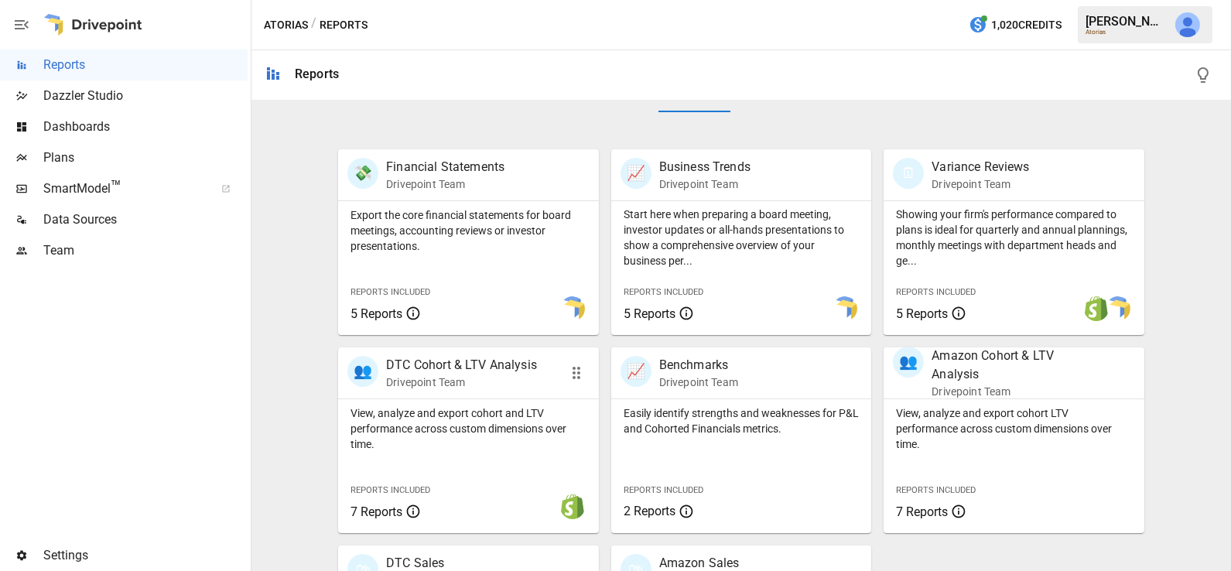
click at [474, 405] on p "View, analyze and export cohort and LTV performance across custom dimensions ov…" at bounding box center [468, 428] width 236 height 46
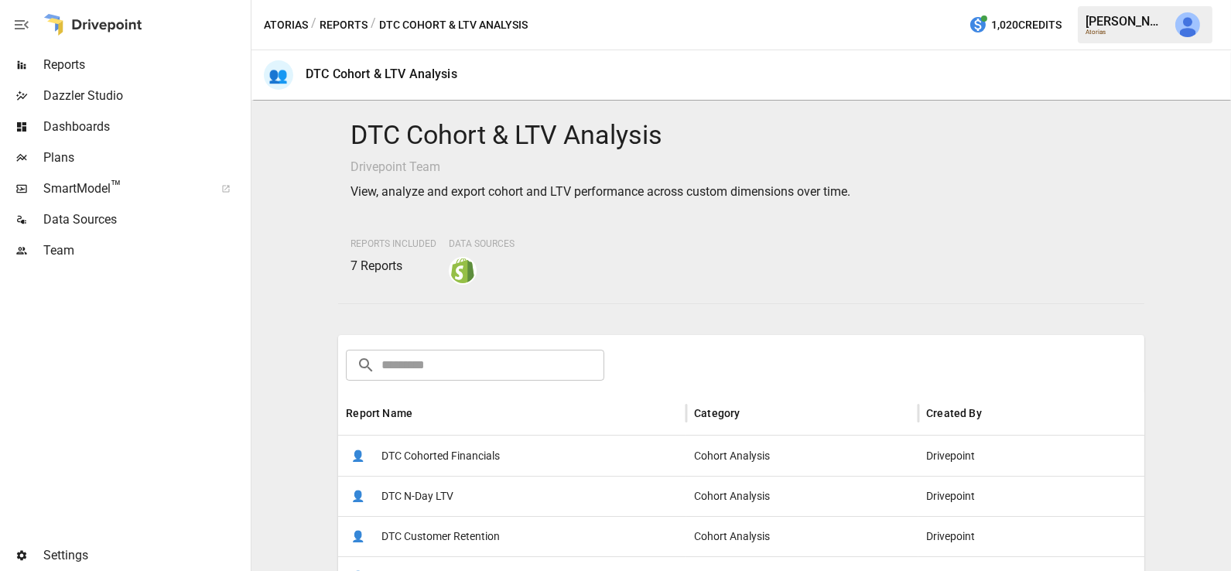
click at [459, 442] on span "DTC Cohorted Financials" at bounding box center [440, 455] width 118 height 39
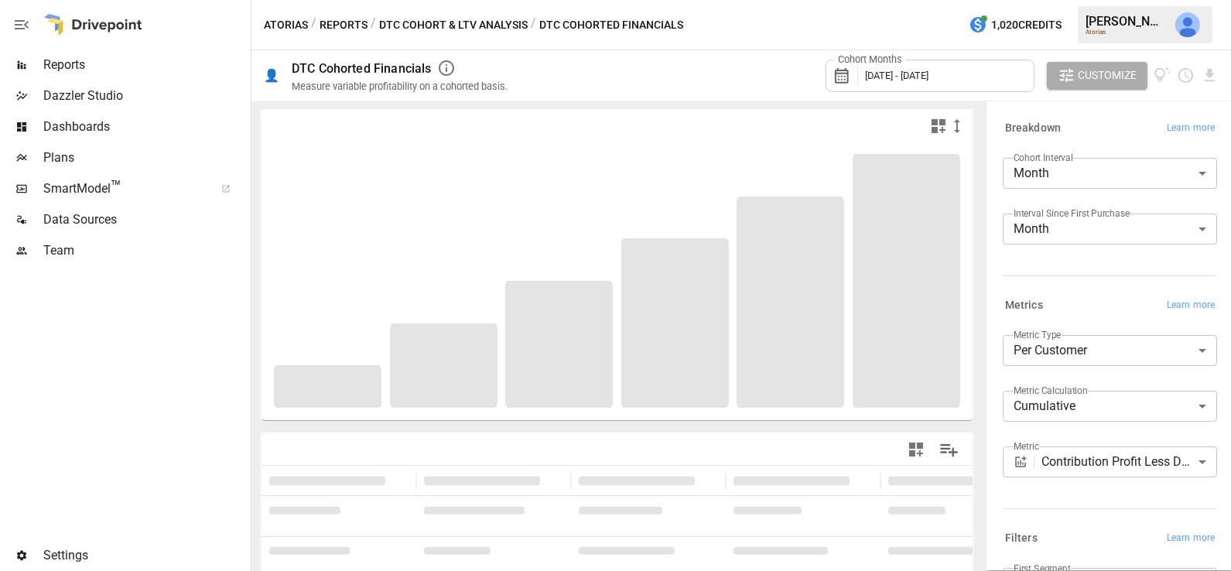
click at [1092, 0] on body "**********" at bounding box center [615, 0] width 1231 height 0
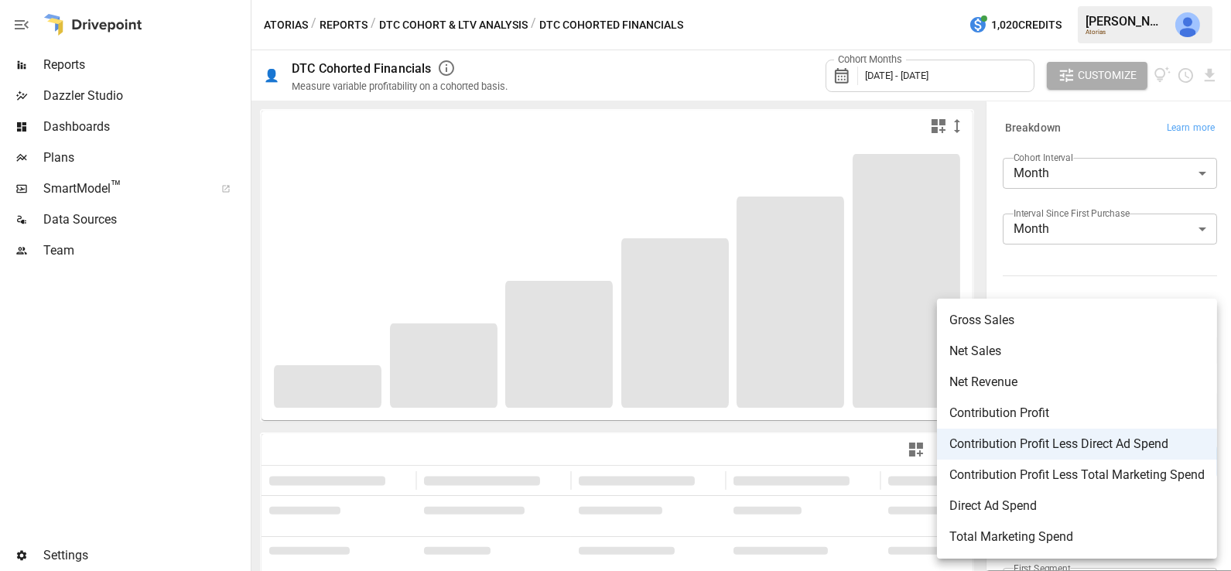
click at [1047, 316] on span "Gross Sales" at bounding box center [1076, 320] width 255 height 19
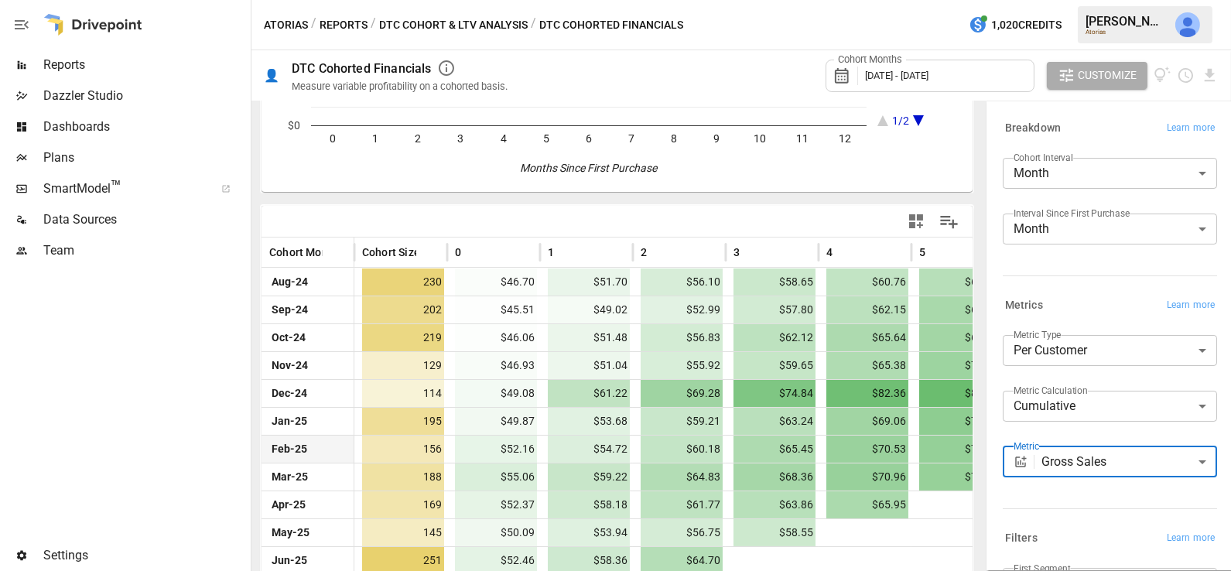
scroll to position [212, 0]
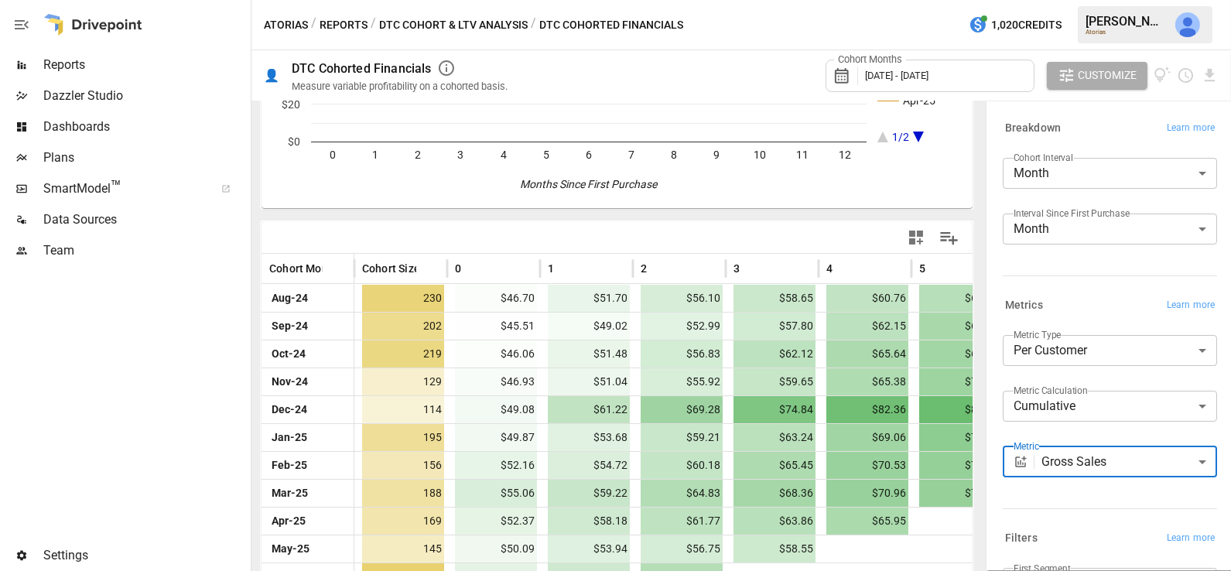
click at [1123, 0] on body "Reports Dazzler Studio Dashboards Plans SmartModel ™ Data Sources Team Settings…" at bounding box center [615, 0] width 1231 height 0
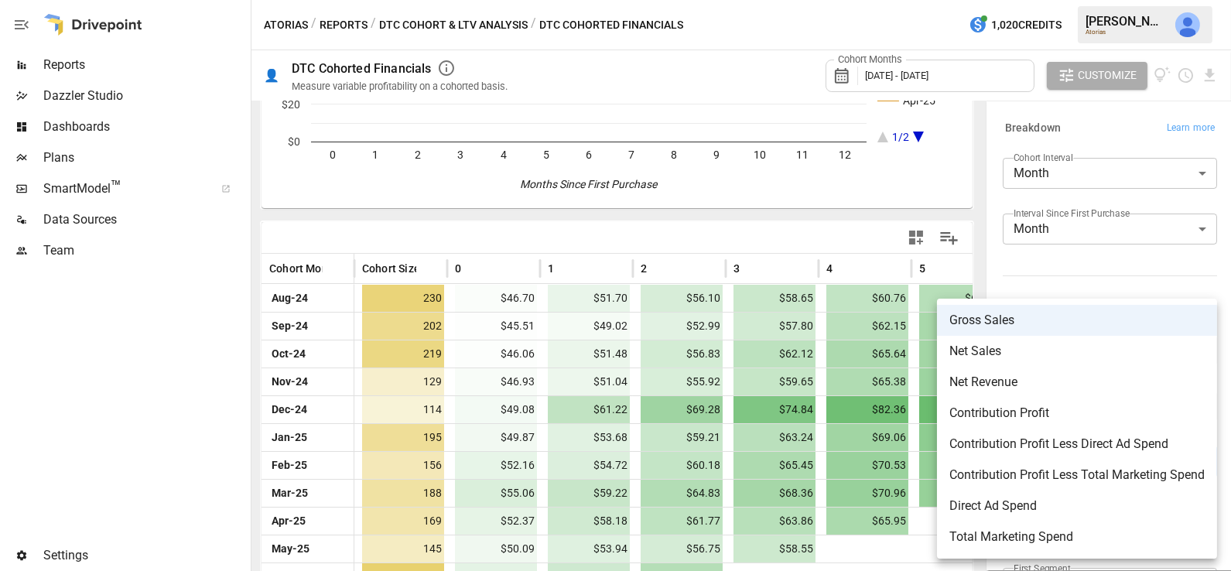
click at [1120, 446] on span "Contribution Profit Less Direct Ad Spend" at bounding box center [1076, 444] width 255 height 19
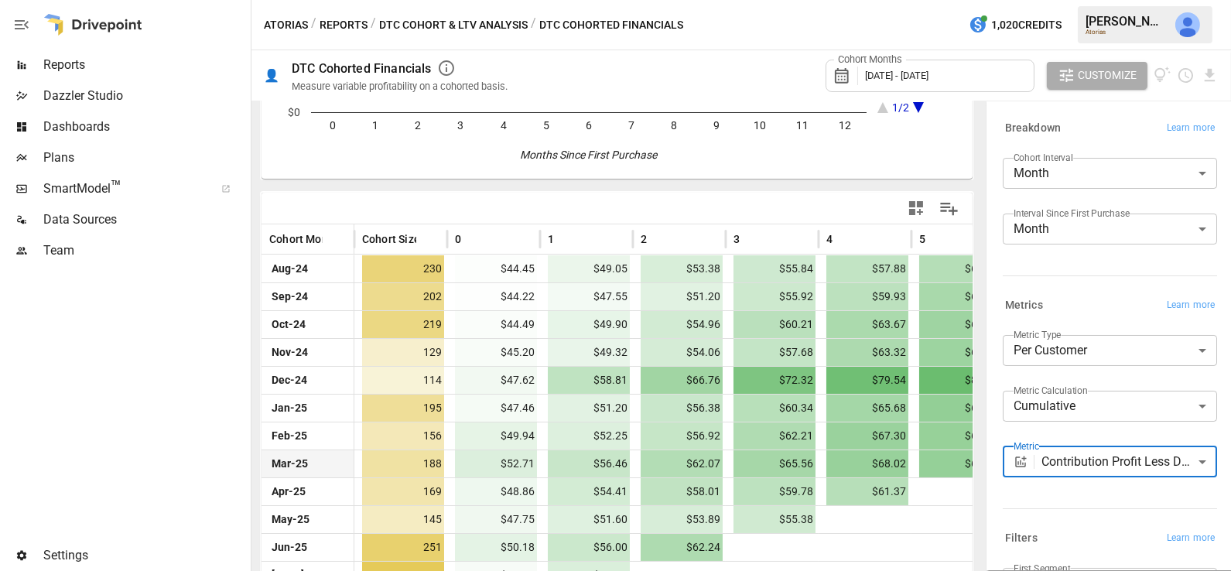
scroll to position [296, 0]
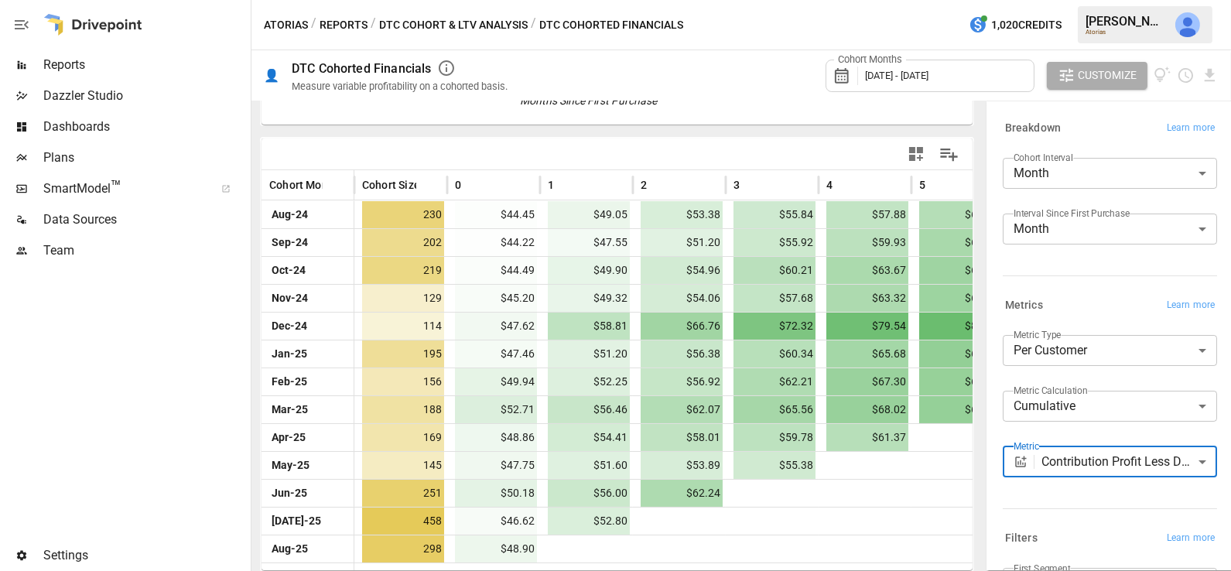
click at [1182, 0] on body "Reports Dazzler Studio Dashboards Plans SmartModel ™ Data Sources Team Settings…" at bounding box center [615, 0] width 1231 height 0
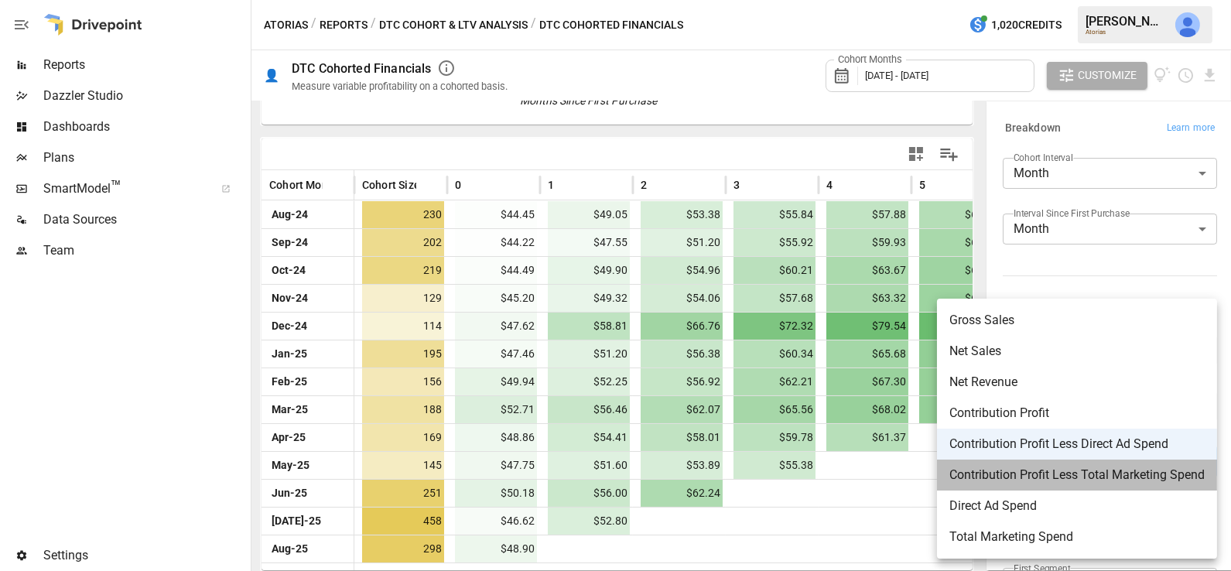
click at [1089, 471] on span "Contribution Profit Less Total Marketing Spend" at bounding box center [1076, 475] width 255 height 19
type input "**********"
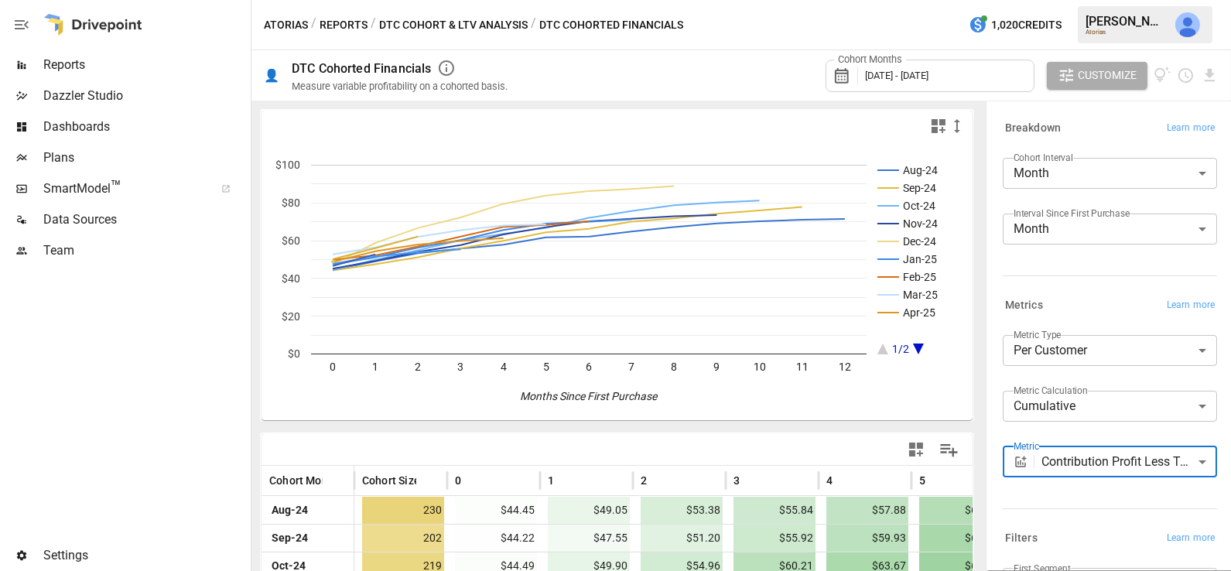
click at [125, 68] on span "Reports" at bounding box center [145, 65] width 204 height 19
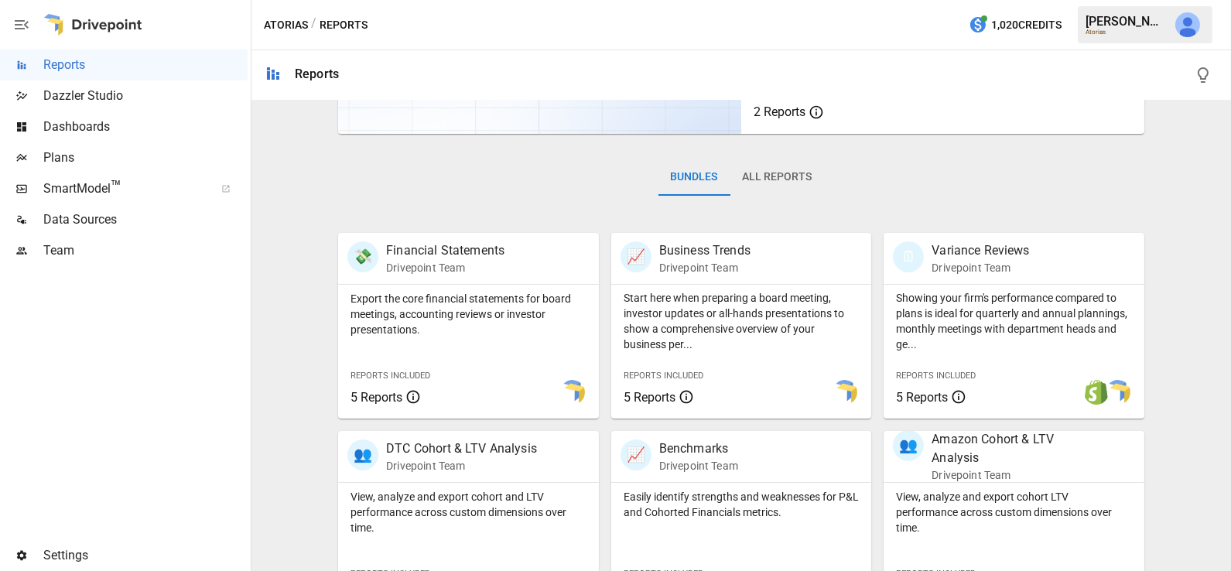
scroll to position [182, 0]
click at [448, 320] on p "Export the core financial statements for board meetings, accounting reviews or …" at bounding box center [468, 312] width 236 height 46
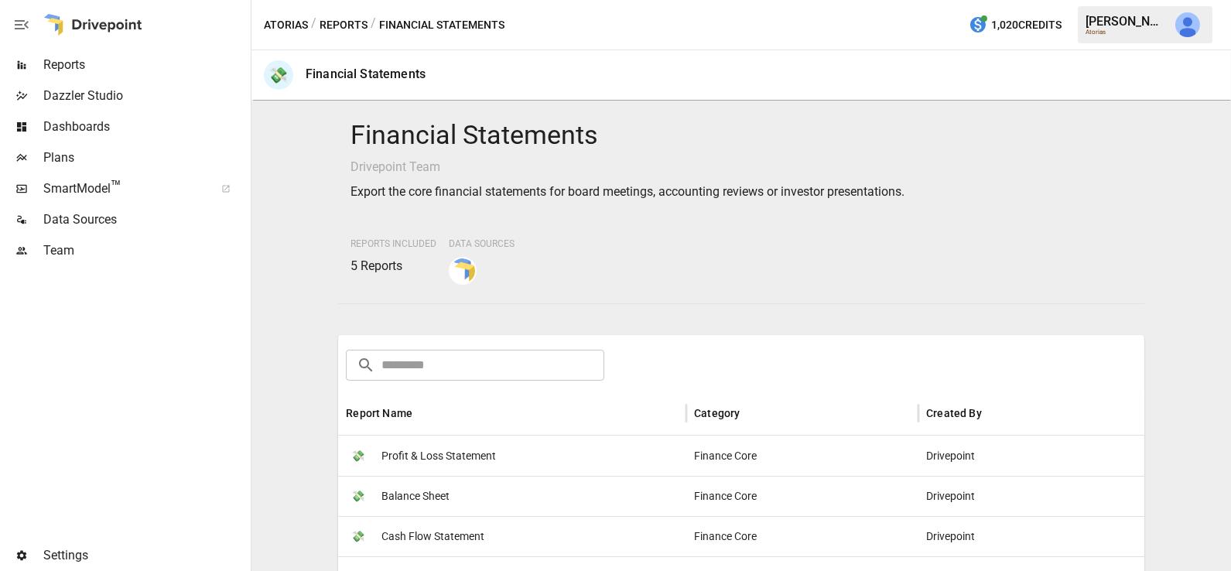
click at [456, 463] on span "Profit & Loss Statement" at bounding box center [438, 455] width 115 height 39
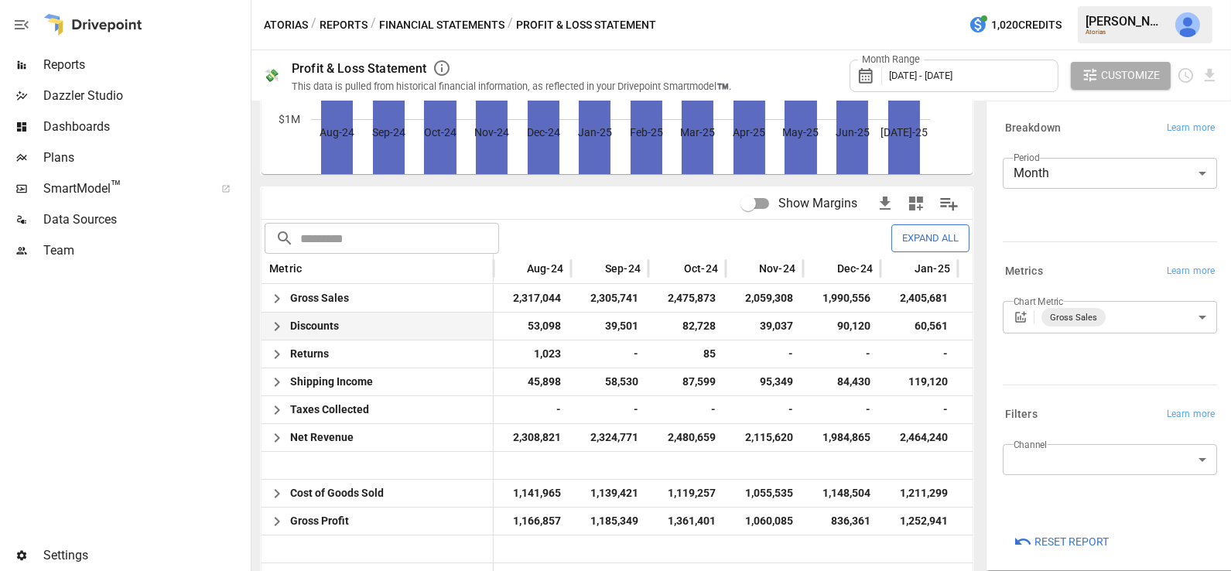
scroll to position [251, 0]
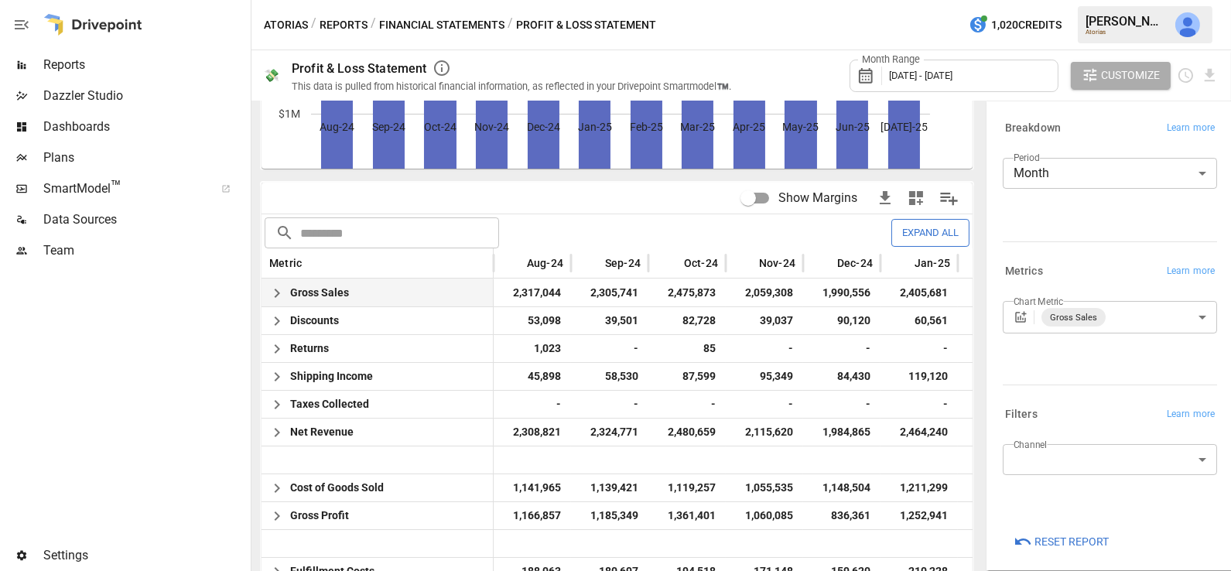
click at [279, 288] on icon "button" at bounding box center [277, 293] width 19 height 19
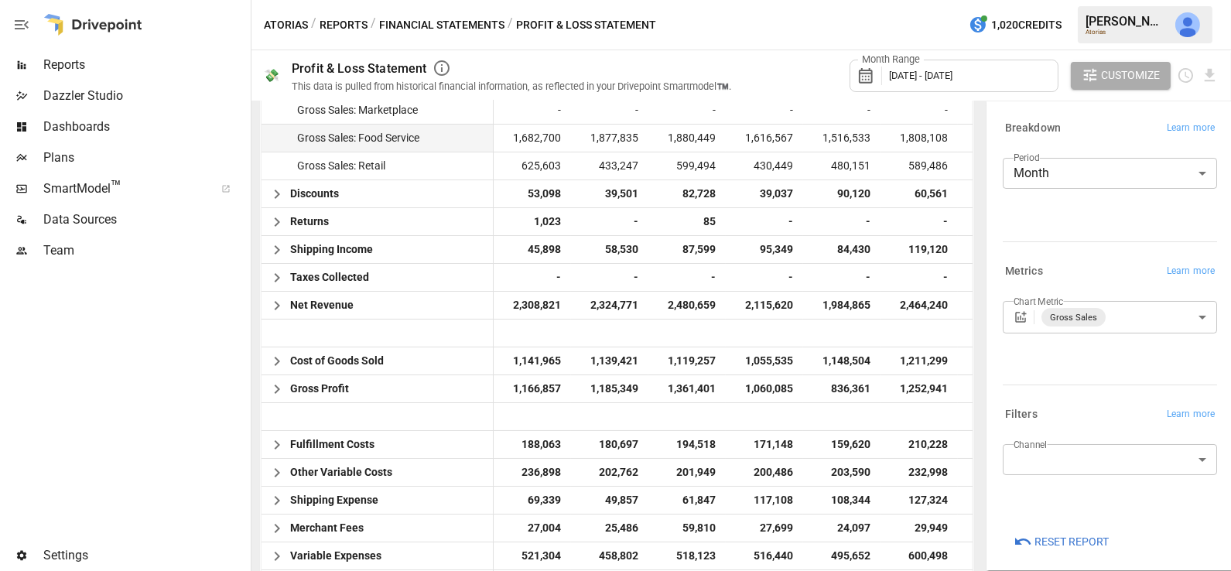
scroll to position [0, 0]
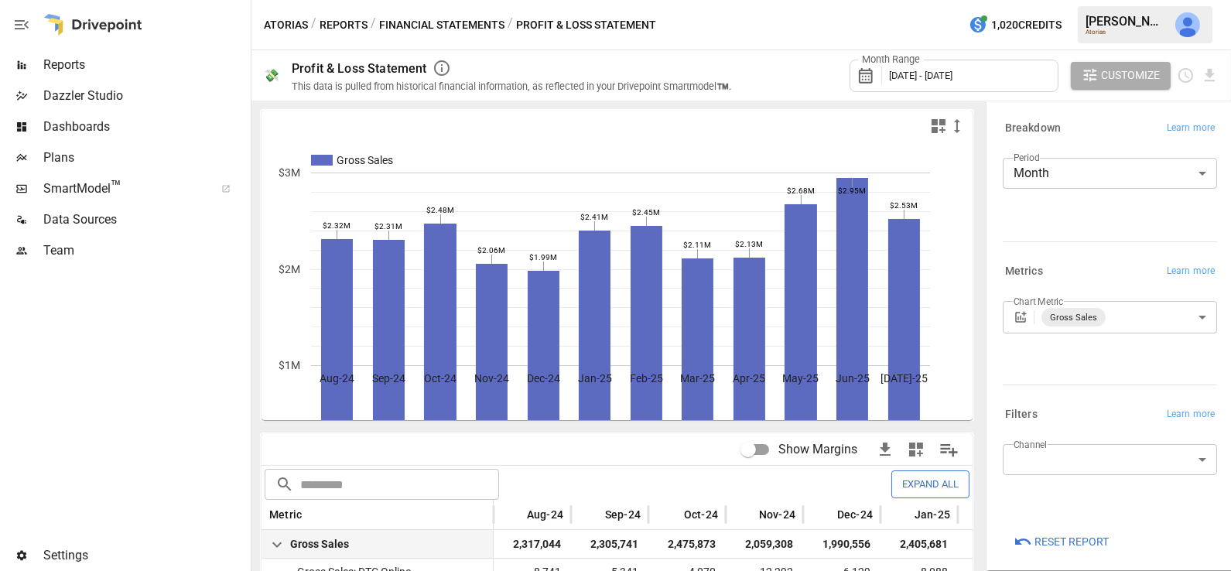
click at [77, 153] on span "Plans" at bounding box center [145, 158] width 204 height 19
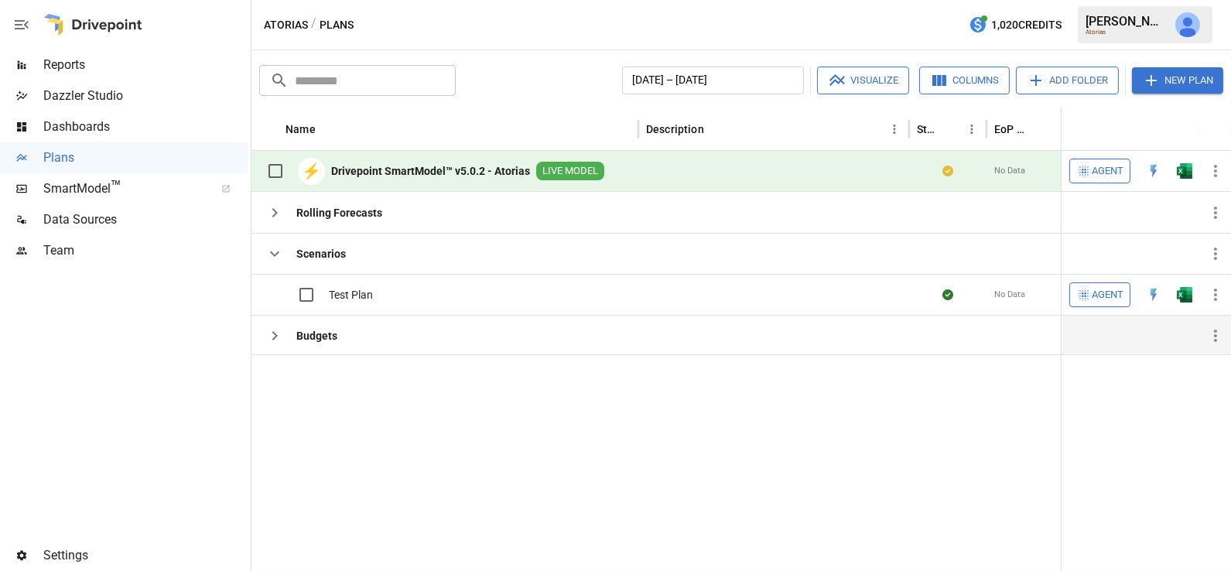
click at [269, 337] on icon "button" at bounding box center [274, 335] width 19 height 19
